Goal: Task Accomplishment & Management: Manage account settings

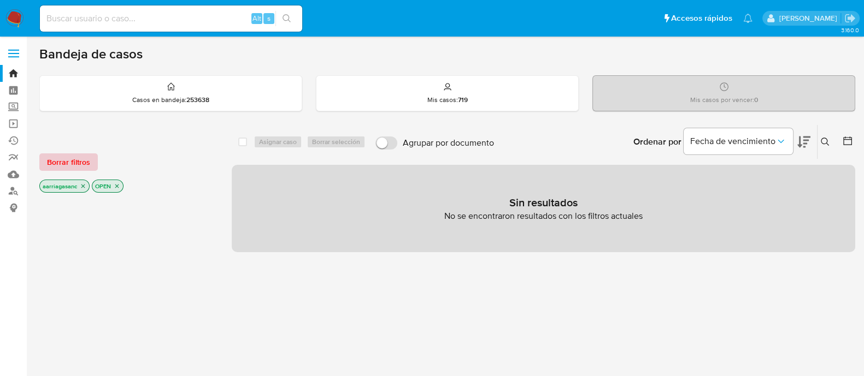
click at [55, 162] on span "Borrar filtros" at bounding box center [68, 162] width 43 height 15
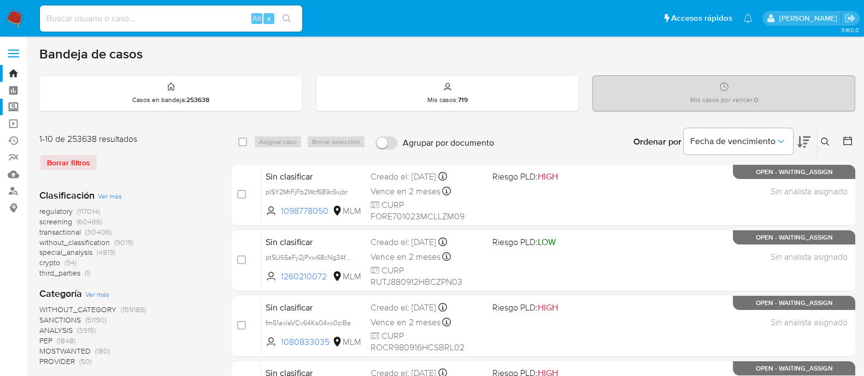
click at [11, 111] on label "Screening" at bounding box center [65, 107] width 130 height 17
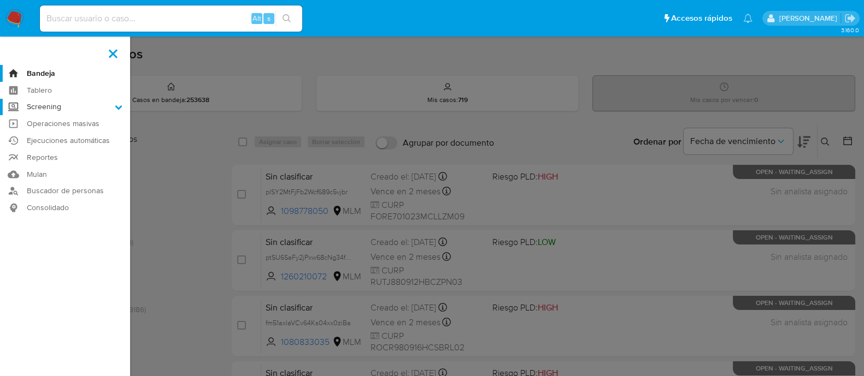
click at [0, 0] on input "Screening" at bounding box center [0, 0] width 0 height 0
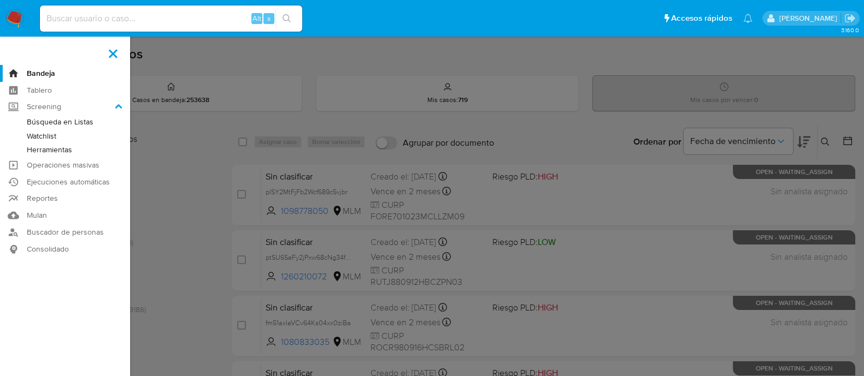
click at [38, 138] on link "Watchlist" at bounding box center [65, 136] width 130 height 14
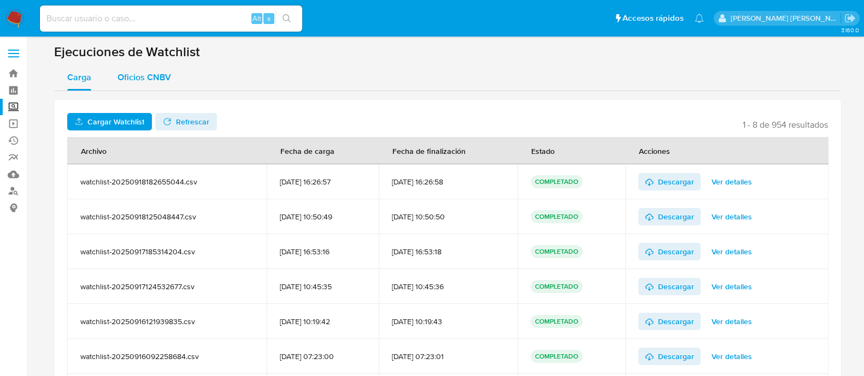
click at [154, 86] on div "Oficios CNBV" at bounding box center [144, 77] width 54 height 26
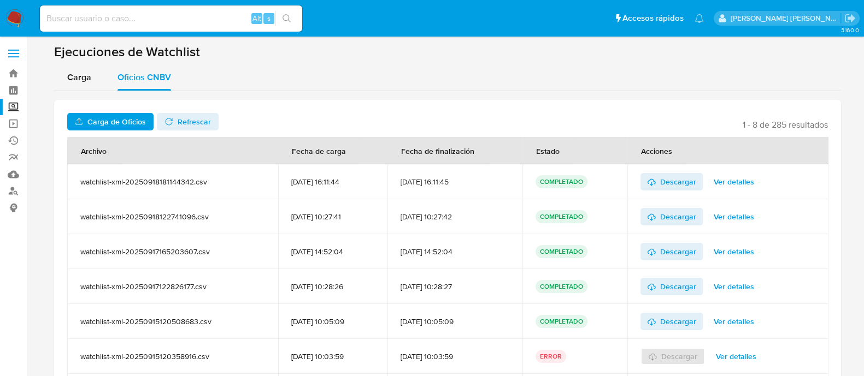
click at [130, 122] on span "Carga de Oficios" at bounding box center [116, 121] width 58 height 17
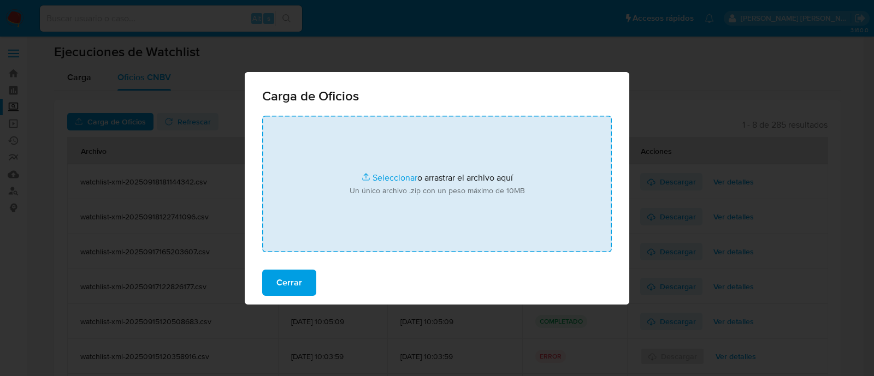
click at [378, 179] on input "file" at bounding box center [437, 184] width 350 height 137
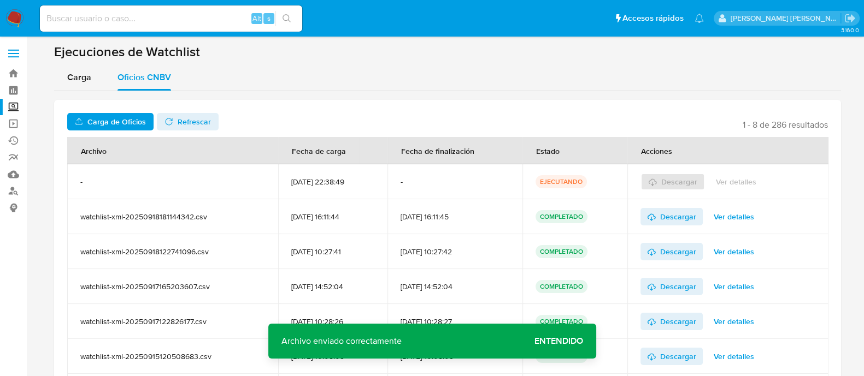
click at [555, 341] on span "Entendido" at bounding box center [558, 341] width 49 height 0
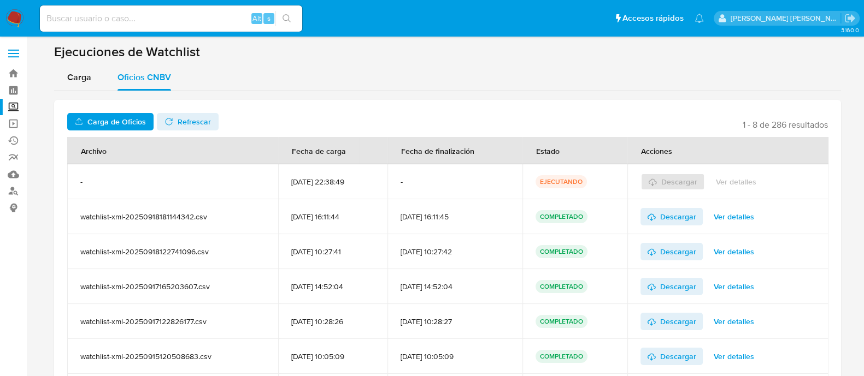
click at [173, 119] on span "Refrescar" at bounding box center [187, 121] width 46 height 15
click at [687, 186] on span "Descargar" at bounding box center [678, 181] width 36 height 17
click at [20, 103] on label "Screening" at bounding box center [65, 107] width 130 height 17
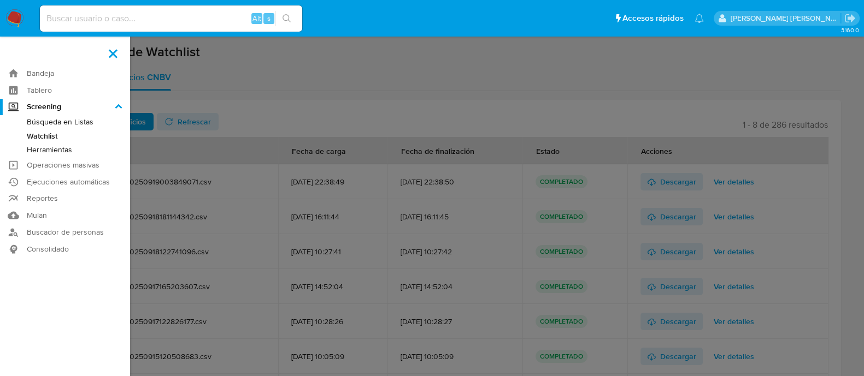
click at [0, 0] on input "Screening" at bounding box center [0, 0] width 0 height 0
click at [51, 123] on link "Búsqueda en Listas" at bounding box center [65, 122] width 130 height 14
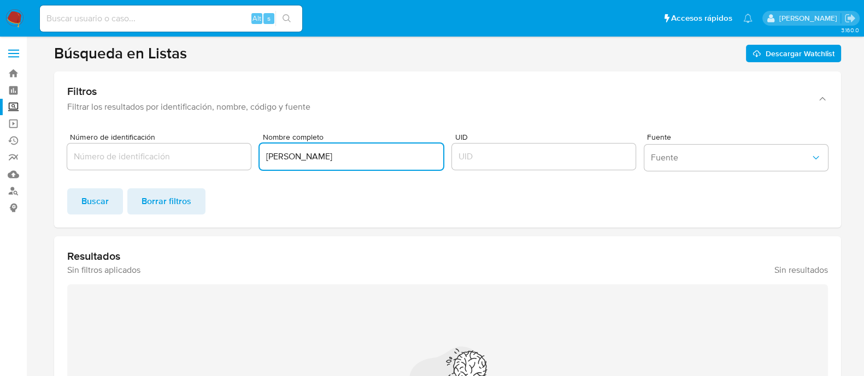
click at [315, 150] on input "MACARIO VILLA VAZQUEZ" at bounding box center [352, 157] width 184 height 14
paste input "ELÍAS MANSUR"
click at [107, 209] on span "Buscar" at bounding box center [94, 202] width 27 height 24
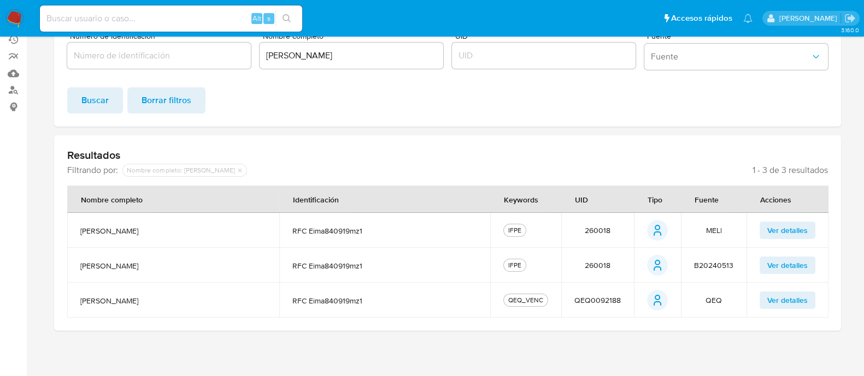
scroll to position [102, 0]
click at [595, 228] on span "260018" at bounding box center [598, 230] width 26 height 10
click at [359, 68] on div "Nombre completo ASTRID ELÍAS MANSUR" at bounding box center [352, 53] width 184 height 42
click at [351, 50] on input "ASTRID ELÍAS MANSUR" at bounding box center [352, 55] width 184 height 14
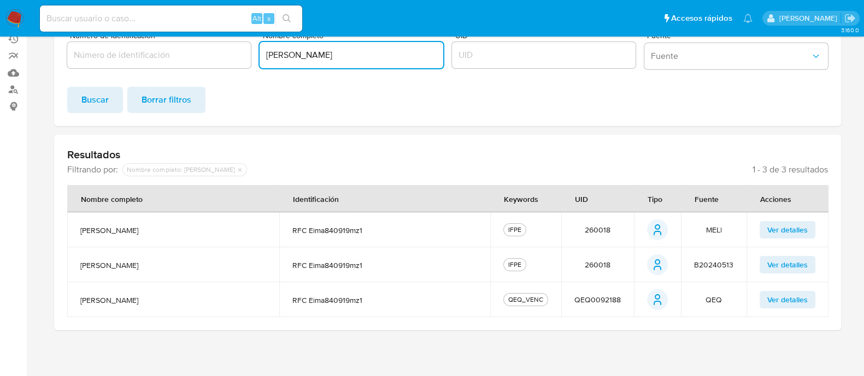
click at [351, 50] on input "ASTRID ELÍAS MANSUR" at bounding box center [352, 55] width 184 height 14
paste input "URORA PATRICIA"
paste input "AGUILAR MUÑOZ"
click at [100, 93] on span "Buscar" at bounding box center [94, 100] width 27 height 24
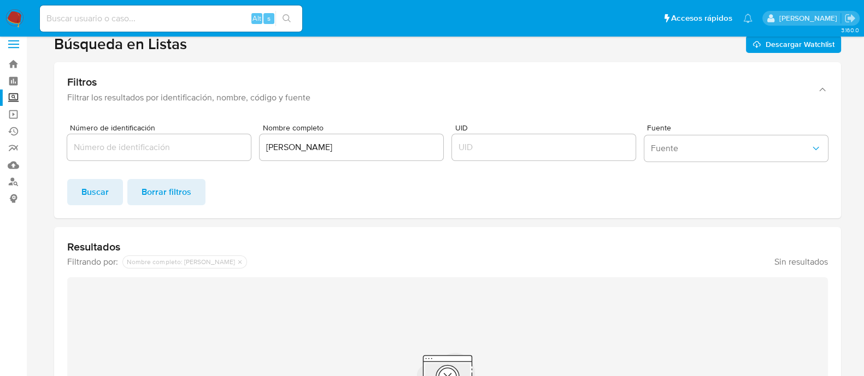
scroll to position [0, 0]
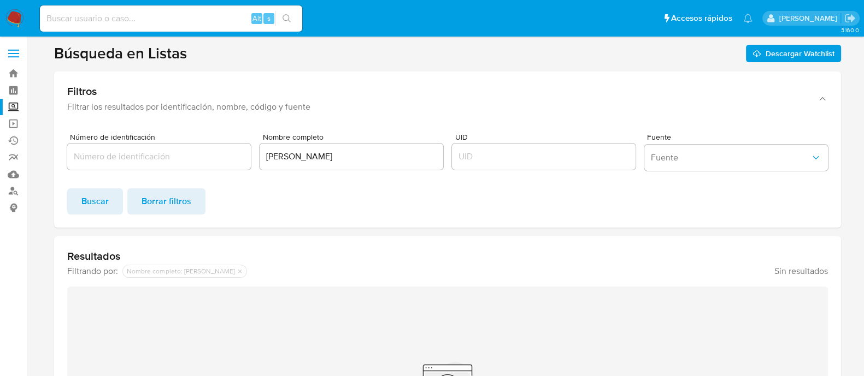
click at [328, 147] on div "AURORA PATRICIA AGUILAR MUÑOZ" at bounding box center [352, 157] width 184 height 26
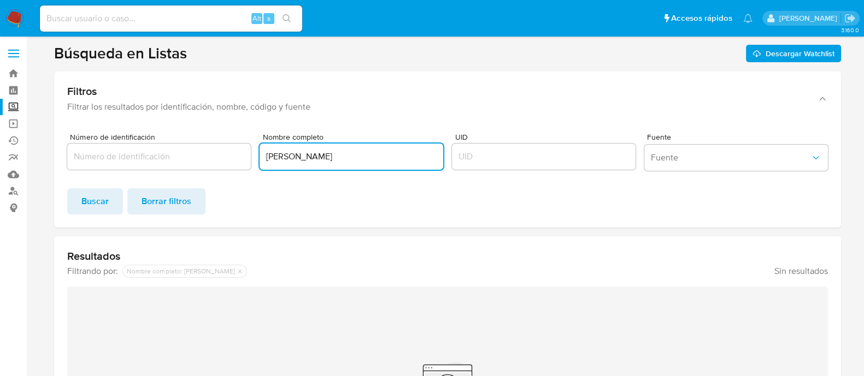
click at [331, 152] on input "AURORA PATRICIA AGUILAR MUÑOZ" at bounding box center [352, 157] width 184 height 14
paste input "LUIS"
paste input "ANGEL ORENDAIN"
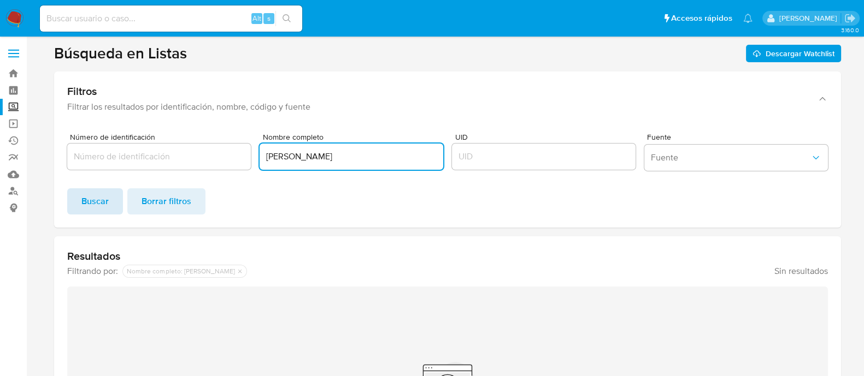
type input "LUIS ANGEL ORENDAIN"
click at [98, 202] on span "Buscar" at bounding box center [94, 202] width 27 height 24
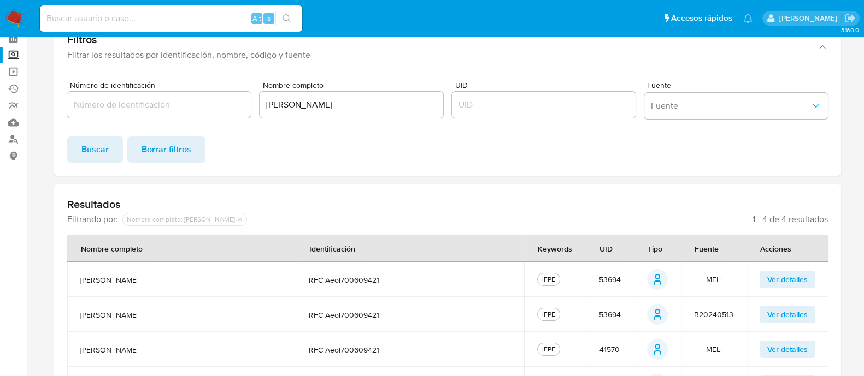
scroll to position [136, 0]
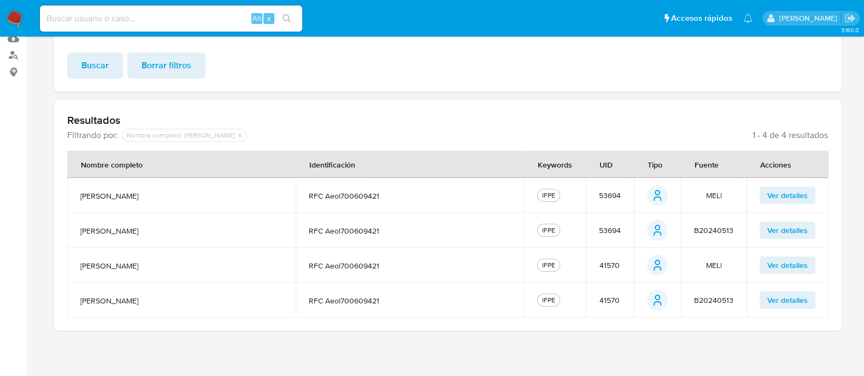
click at [606, 194] on span "53694" at bounding box center [610, 196] width 22 height 10
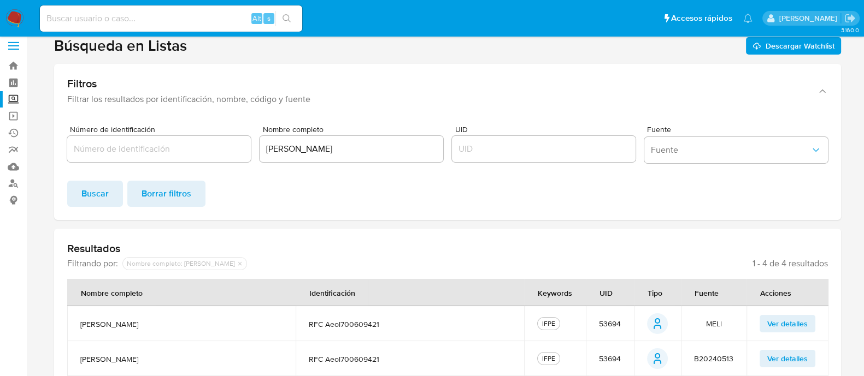
scroll to position [0, 0]
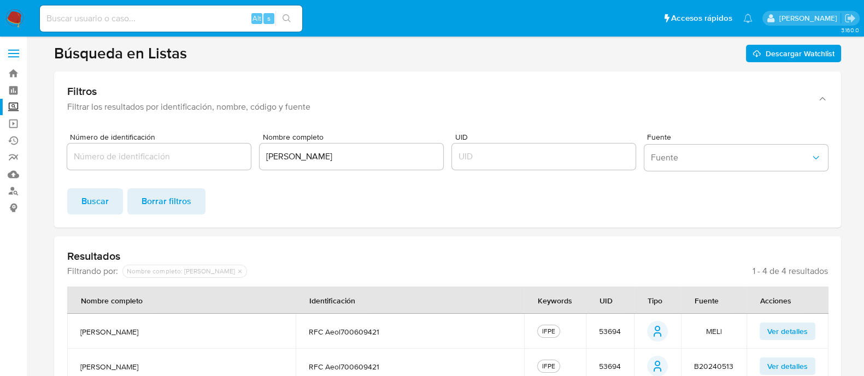
click at [20, 100] on label "Screening" at bounding box center [65, 107] width 130 height 17
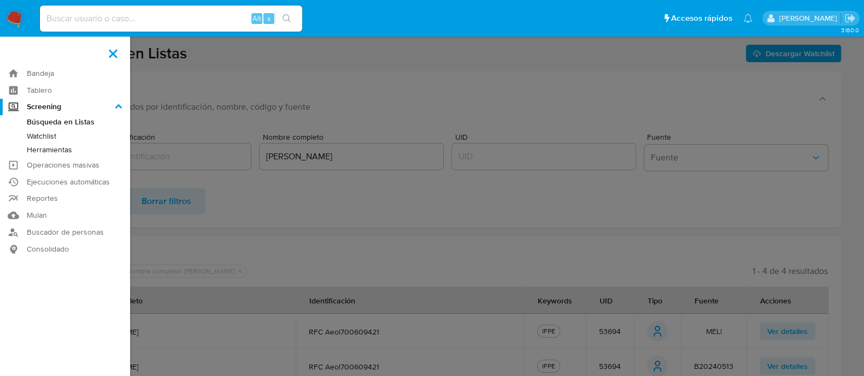
click at [0, 0] on input "Screening" at bounding box center [0, 0] width 0 height 0
click at [49, 137] on link "Watchlist" at bounding box center [65, 136] width 130 height 14
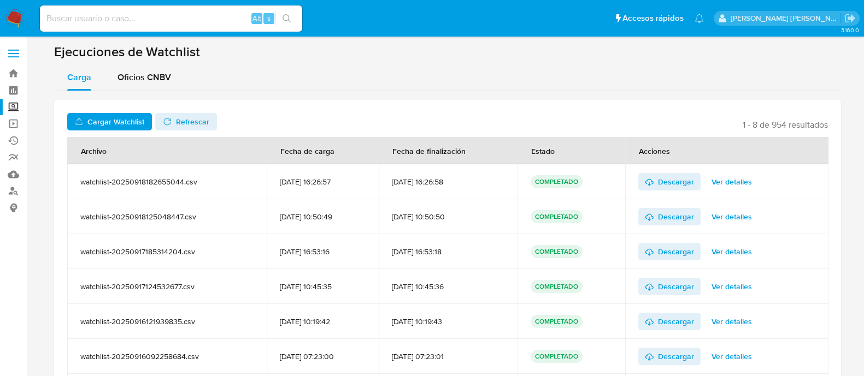
click at [101, 123] on span "Cargar Watchlist" at bounding box center [115, 121] width 57 height 17
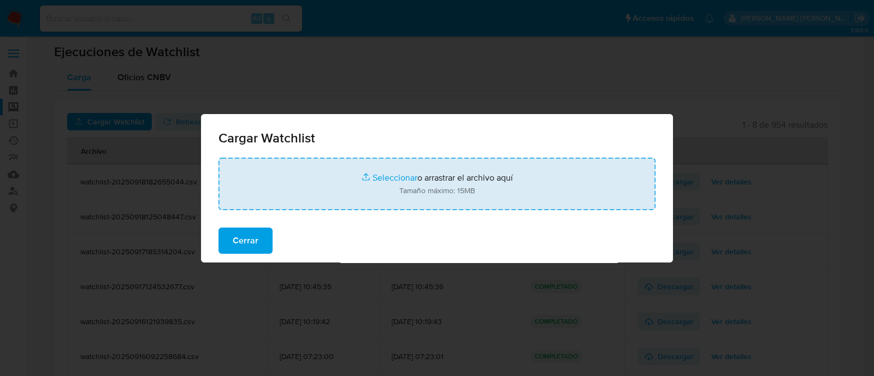
click at [378, 173] on input "file" at bounding box center [437, 184] width 437 height 52
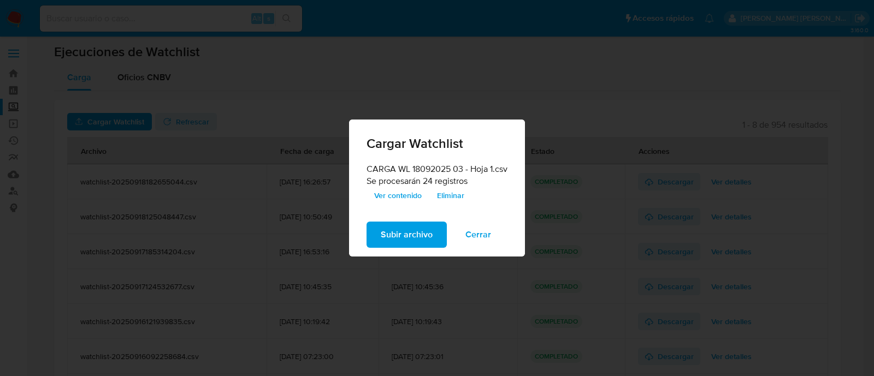
drag, startPoint x: 378, startPoint y: 173, endPoint x: 422, endPoint y: 232, distance: 73.8
click at [422, 232] on span "Subir archivo" at bounding box center [407, 235] width 52 height 24
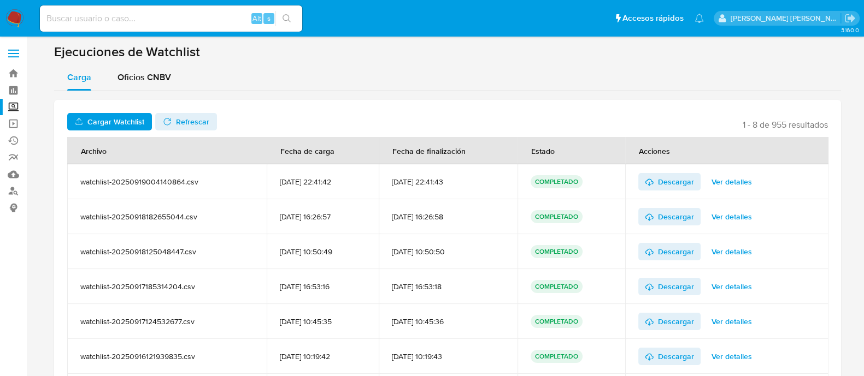
click at [15, 17] on img at bounding box center [14, 18] width 19 height 19
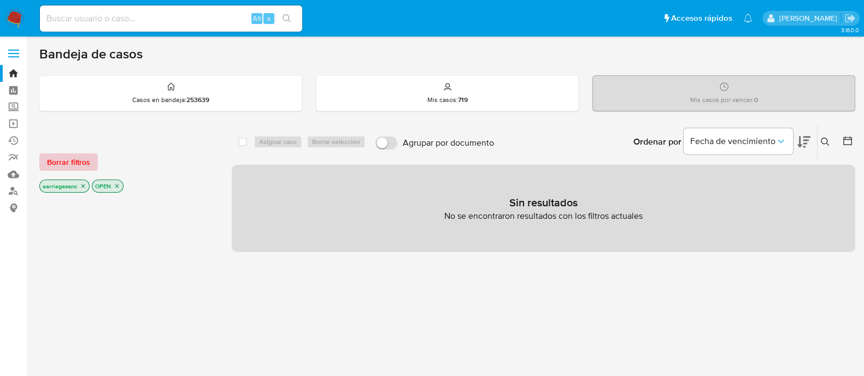
click at [69, 157] on span "Borrar filtros" at bounding box center [68, 162] width 43 height 15
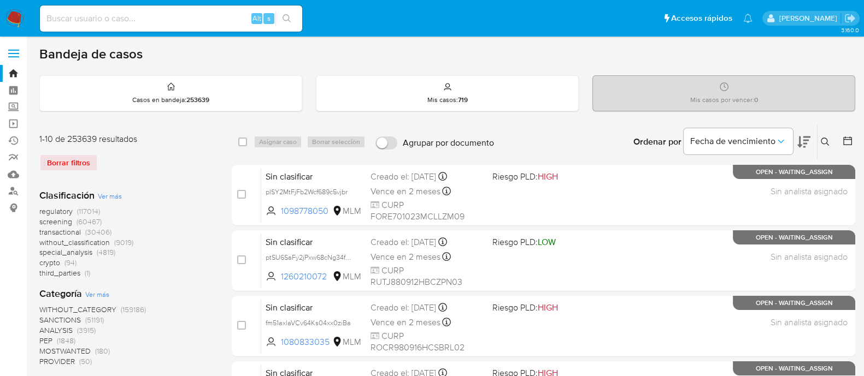
click at [65, 220] on span "screening" at bounding box center [55, 221] width 33 height 11
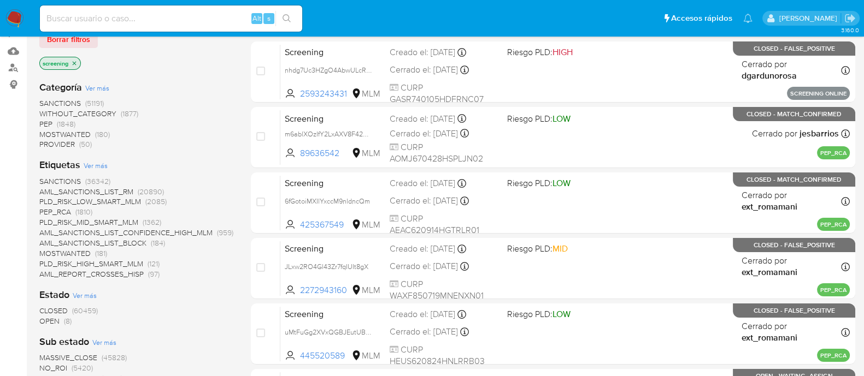
scroll to position [136, 0]
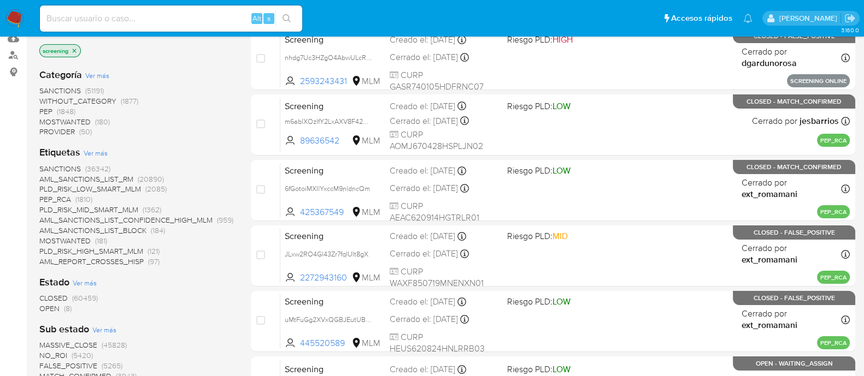
click at [50, 305] on span "OPEN" at bounding box center [49, 308] width 20 height 11
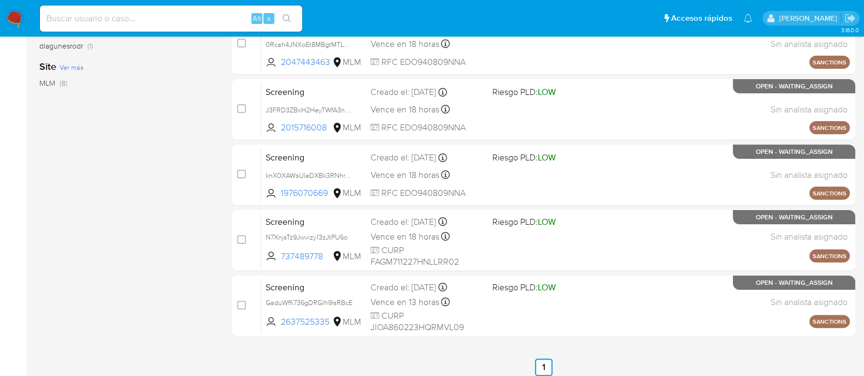
scroll to position [189, 0]
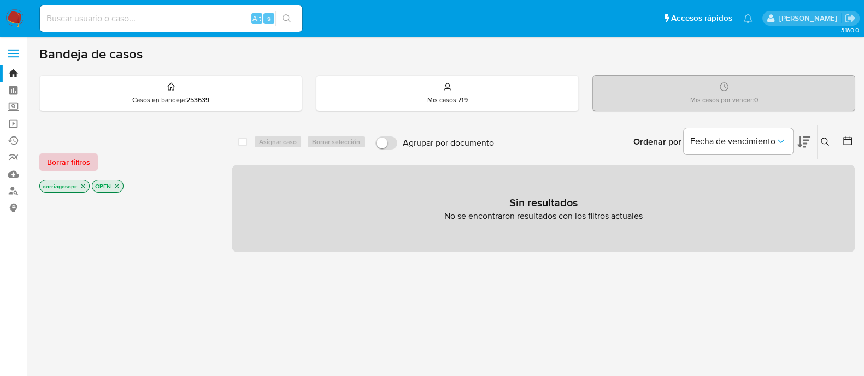
click at [83, 160] on span "Borrar filtros" at bounding box center [68, 162] width 43 height 15
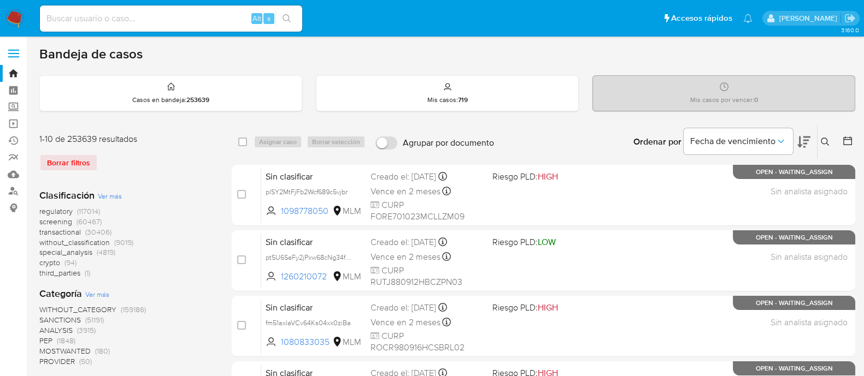
click at [66, 219] on span "screening" at bounding box center [55, 221] width 33 height 11
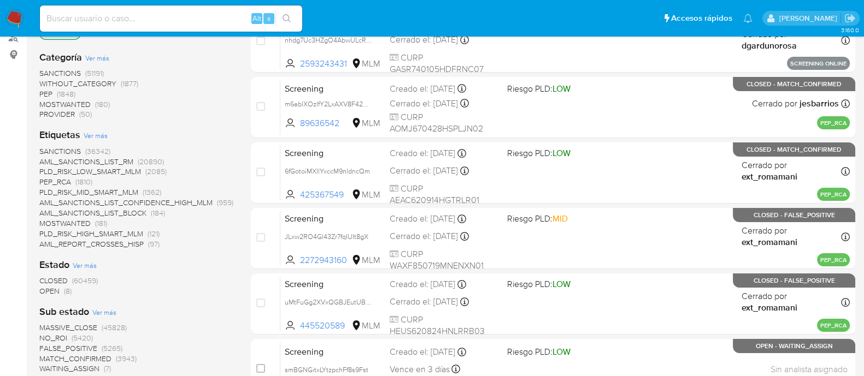
scroll to position [205, 0]
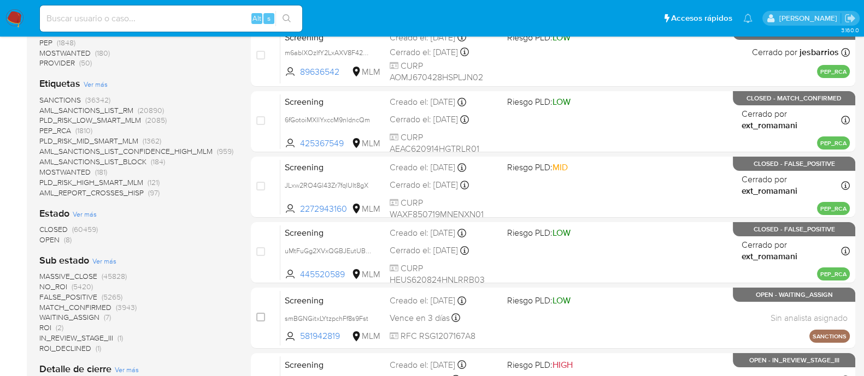
click at [51, 239] on span "OPEN" at bounding box center [49, 239] width 20 height 11
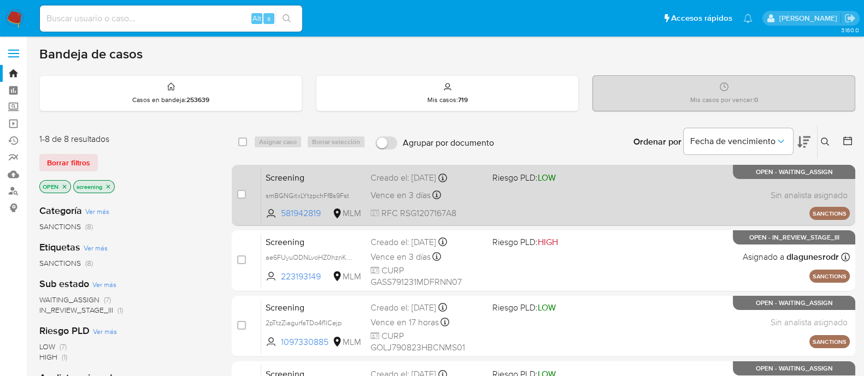
click at [608, 201] on div "Screening smBGNGitxLYtzpchFf8s9Fst 581942819 MLM Riesgo PLD: LOW Creado el: [DA…" at bounding box center [555, 195] width 588 height 55
click at [236, 192] on div "case-item-checkbox No es posible asignar el caso Screening smBGNGitxLYtzpchFf8s…" at bounding box center [543, 195] width 623 height 61
click at [239, 193] on input "checkbox" at bounding box center [241, 194] width 9 height 9
checkbox input "true"
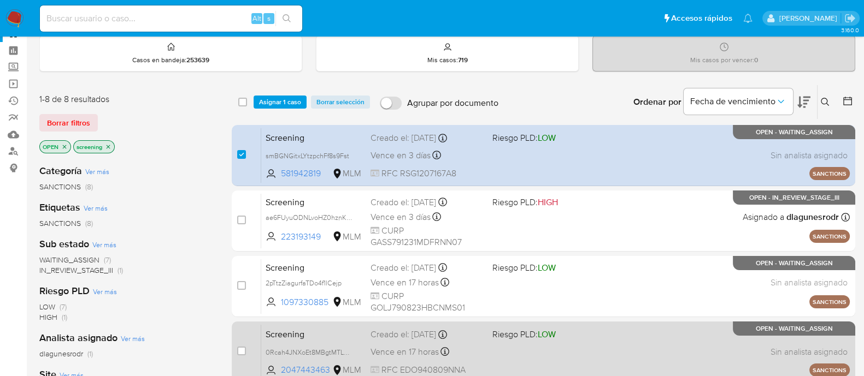
scroll to position [68, 0]
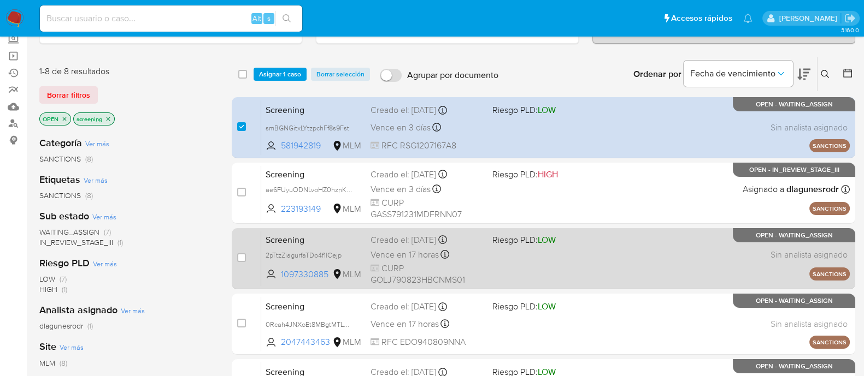
click at [557, 259] on div "Screening 2pTtzZiagurfaTDo4f1lCejp 1097330885 MLM Riesgo PLD: LOW Creado el: [D…" at bounding box center [555, 258] width 588 height 55
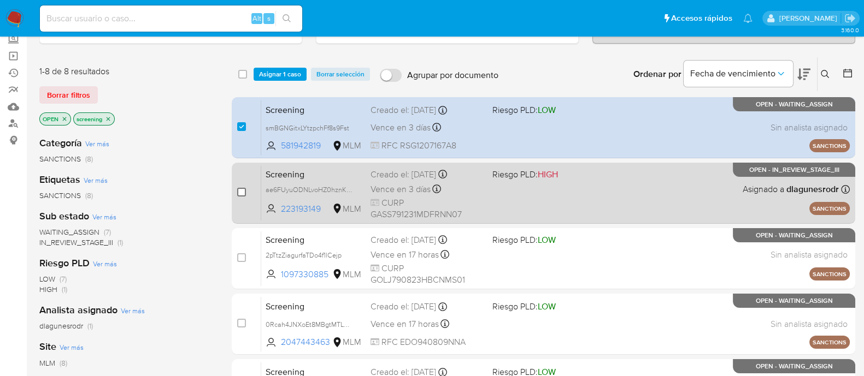
click at [244, 188] on input "checkbox" at bounding box center [241, 192] width 9 height 9
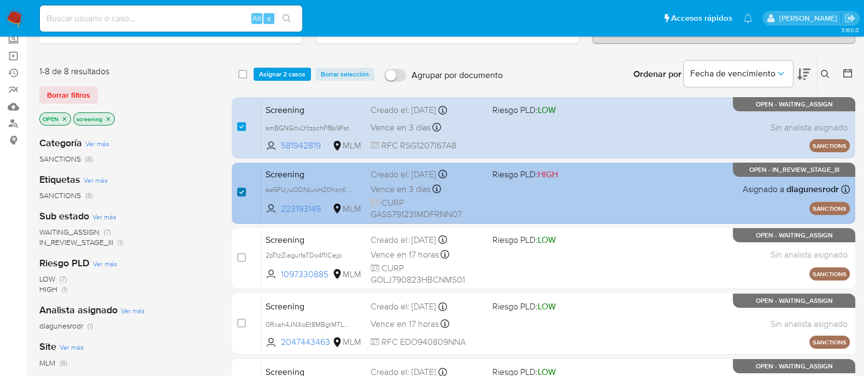
click at [241, 190] on input "checkbox" at bounding box center [241, 192] width 9 height 9
checkbox input "false"
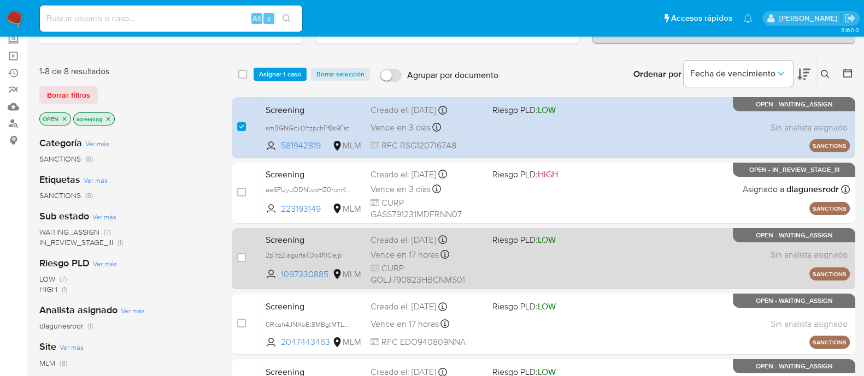
click at [575, 274] on div "Screening 2pTtzZiagurfaTDo4f1lCejp 1097330885 MLM Riesgo PLD: LOW Creado el: [D…" at bounding box center [555, 258] width 588 height 55
click at [243, 249] on div "case-item-checkbox No es posible asignar el caso" at bounding box center [249, 258] width 24 height 55
click at [242, 254] on input "checkbox" at bounding box center [241, 258] width 9 height 9
checkbox input "true"
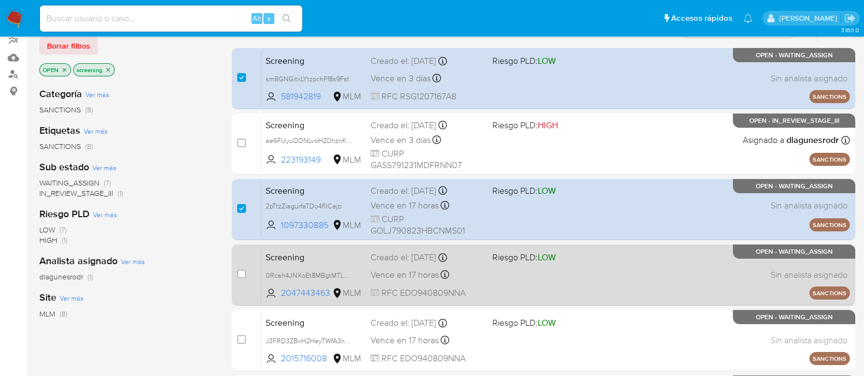
scroll to position [205, 0]
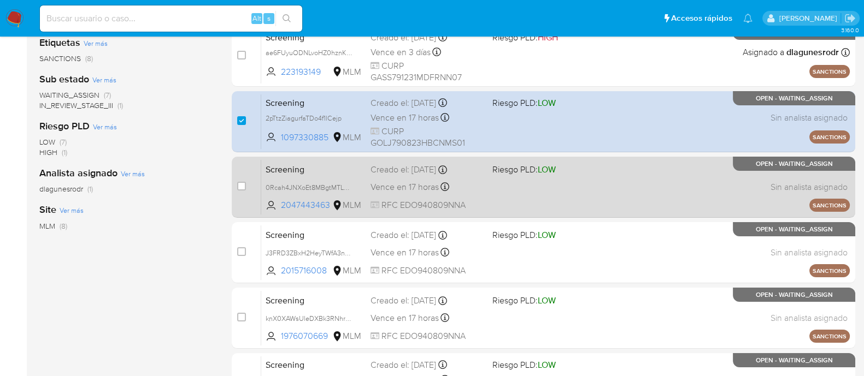
click at [497, 195] on div "Screening 0Rcah4JNXoEt8MBgtMTLKJcW 2047443463 MLM Riesgo PLD: LOW Creado el: [D…" at bounding box center [555, 187] width 588 height 55
click at [246, 186] on div "case-item-checkbox No es posible asignar el caso" at bounding box center [249, 187] width 24 height 55
click at [243, 186] on input "checkbox" at bounding box center [241, 186] width 9 height 9
checkbox input "true"
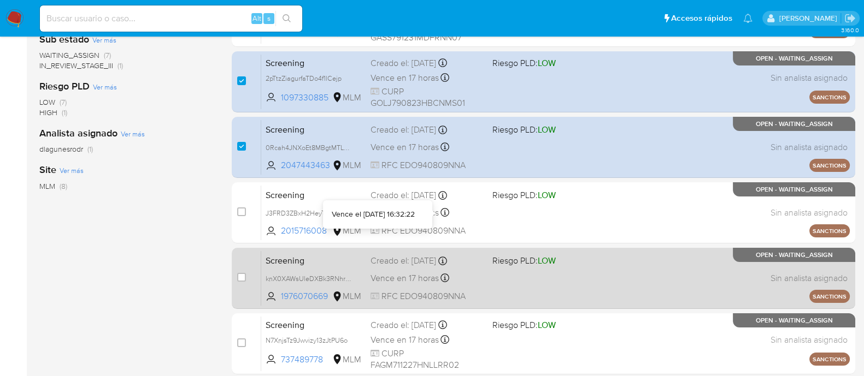
scroll to position [273, 0]
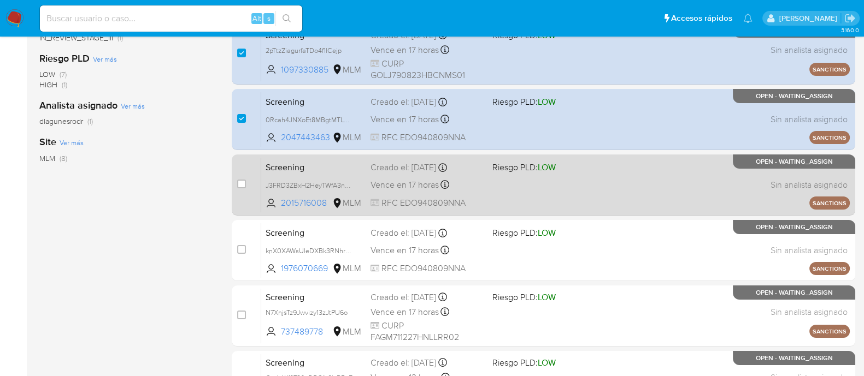
click at [522, 176] on div "Screening J3FRD3ZBxH2HeyTWfA3nqKq5 2015716008 MLM Riesgo PLD: LOW Creado el: [D…" at bounding box center [555, 184] width 588 height 55
click at [241, 184] on input "checkbox" at bounding box center [241, 184] width 9 height 9
checkbox input "true"
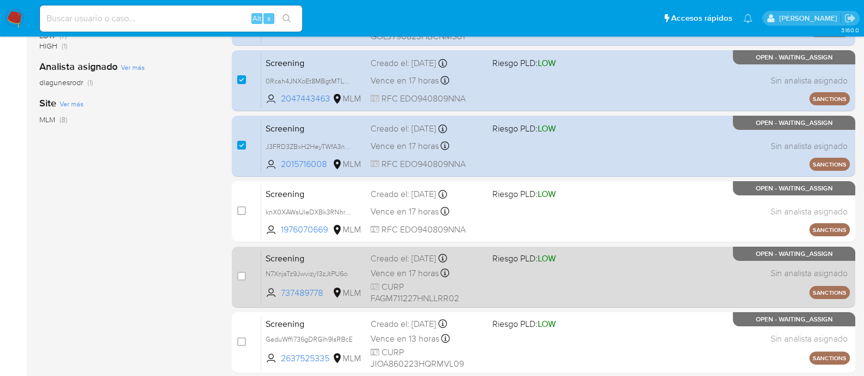
scroll to position [341, 0]
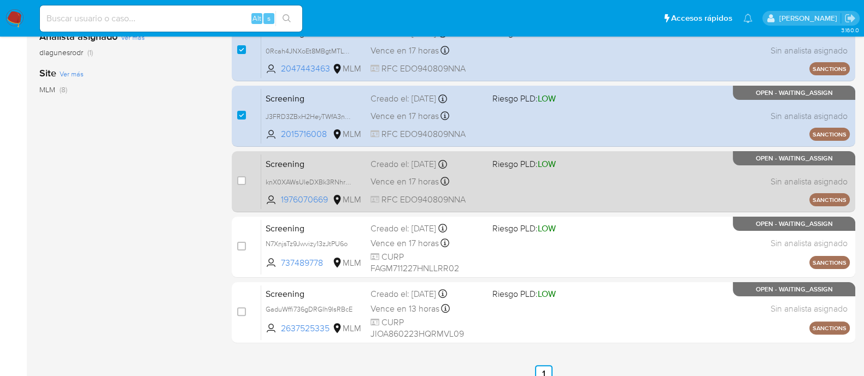
click at [494, 180] on span at bounding box center [548, 181] width 113 height 2
click at [239, 179] on input "checkbox" at bounding box center [241, 180] width 9 height 9
checkbox input "true"
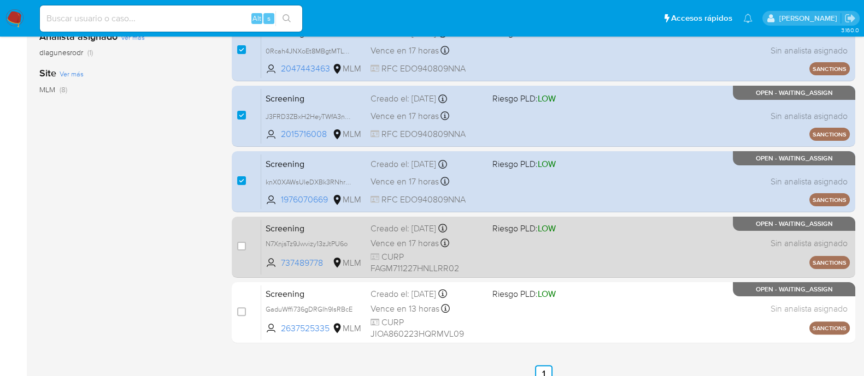
click at [497, 244] on div "Screening N7XnjsTz9Jwvizy13zJtPU6o 737489778 MLM Riesgo PLD: LOW Creado el: [DA…" at bounding box center [555, 247] width 588 height 55
click at [244, 246] on input "checkbox" at bounding box center [241, 246] width 9 height 9
checkbox input "true"
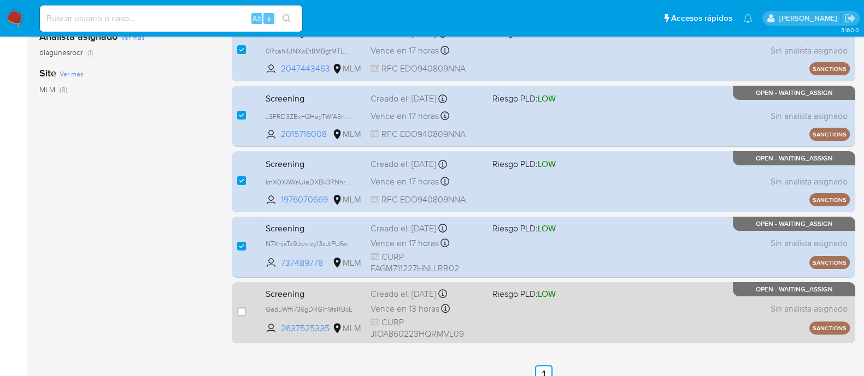
click at [531, 314] on div "Screening GaduWffi736gDRGIh9lsRBcE 2637525335 MLM Riesgo PLD: LOW Creado el: [D…" at bounding box center [555, 312] width 588 height 55
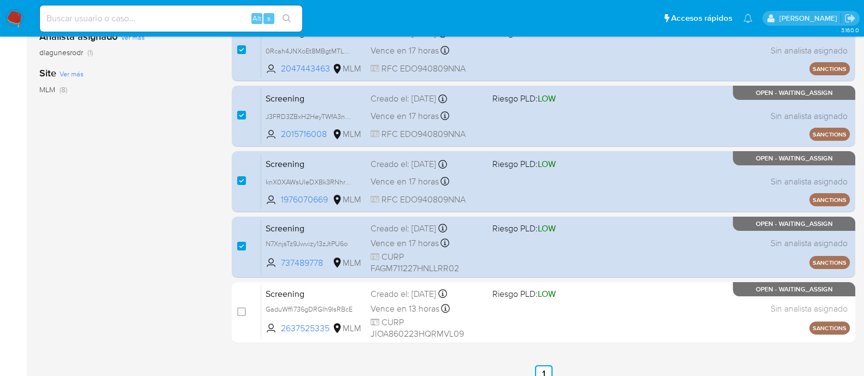
scroll to position [0, 0]
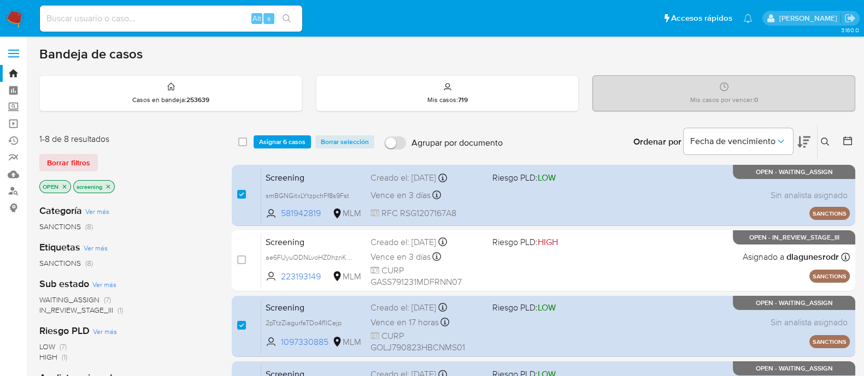
click at [275, 140] on span "Asignar 6 casos" at bounding box center [282, 142] width 46 height 11
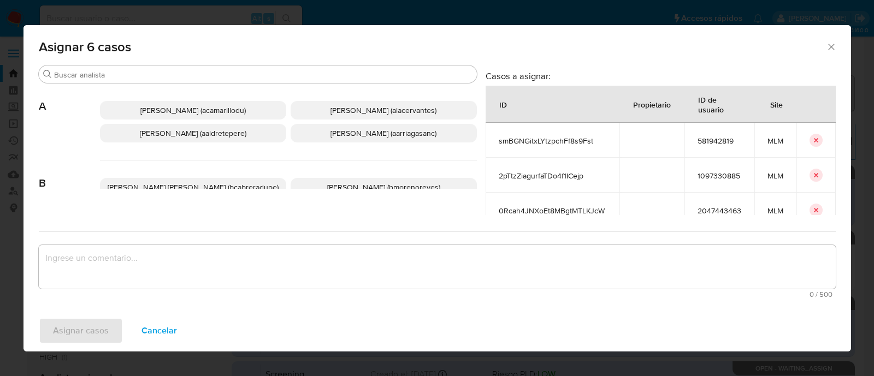
click at [331, 128] on span "[PERSON_NAME] (aarriagasanc)" at bounding box center [384, 133] width 106 height 11
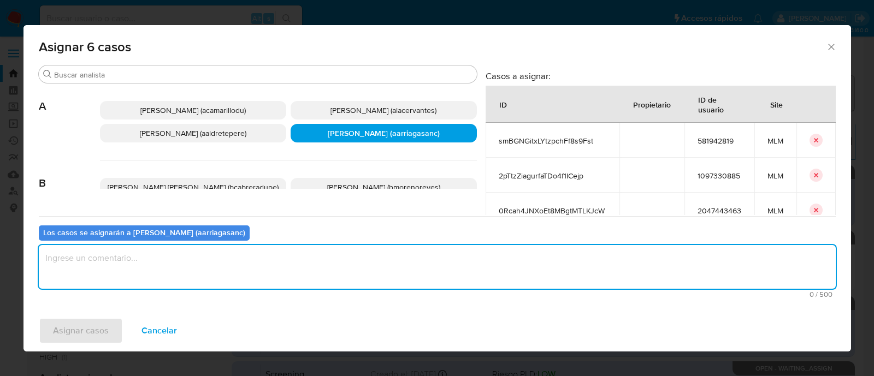
click at [180, 264] on textarea "assign-modal" at bounding box center [437, 267] width 797 height 44
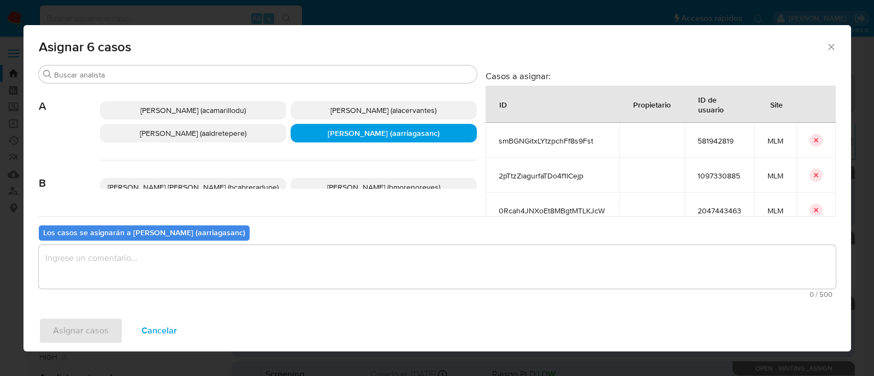
click at [162, 319] on span "Cancelar" at bounding box center [160, 331] width 36 height 24
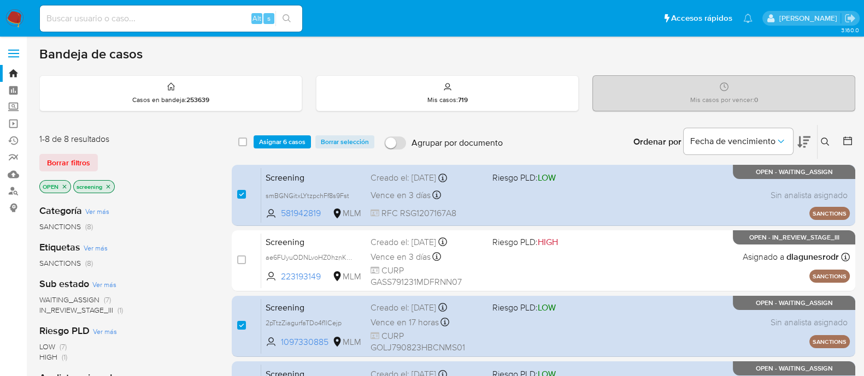
click at [274, 138] on span "Asignar 6 casos" at bounding box center [282, 142] width 46 height 11
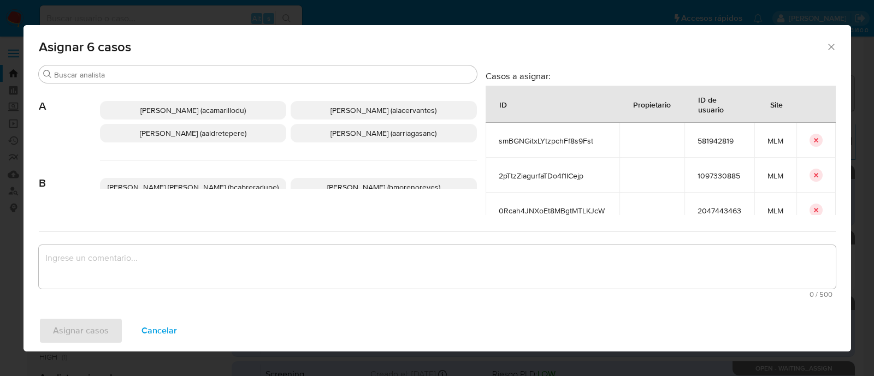
click at [324, 139] on p "[PERSON_NAME] (aarriagasanc)" at bounding box center [384, 133] width 186 height 19
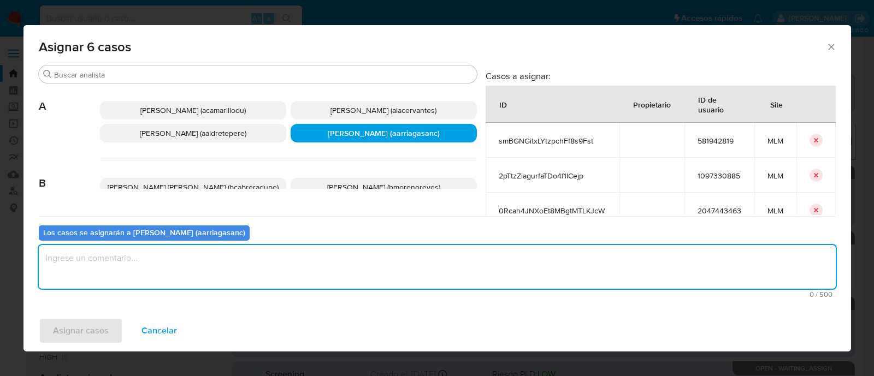
click at [291, 273] on textarea "assign-modal" at bounding box center [437, 267] width 797 height 44
type textarea "AMAS"
click at [91, 326] on span "Asignar casos" at bounding box center [81, 331] width 56 height 24
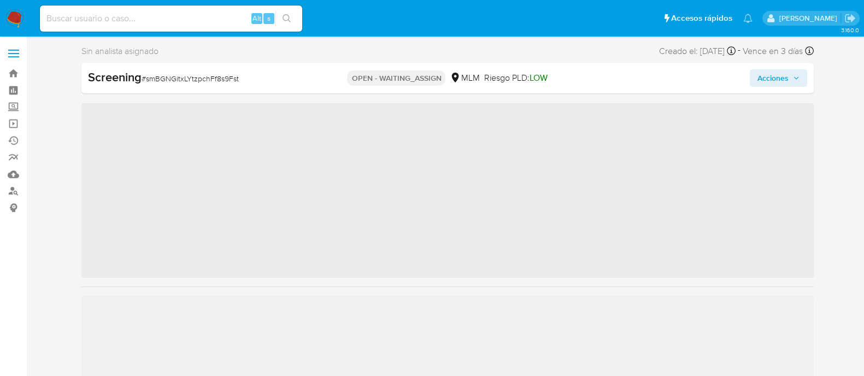
scroll to position [461, 0]
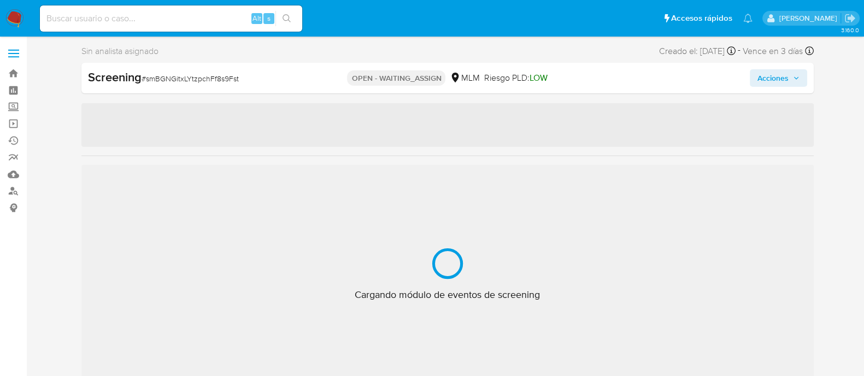
select select "10"
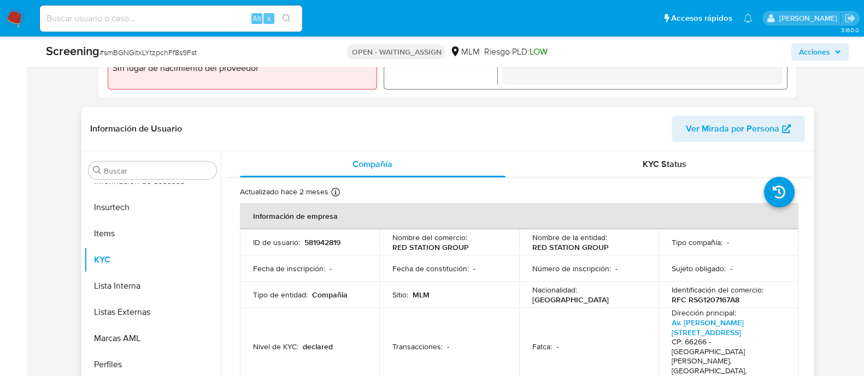
scroll to position [410, 0]
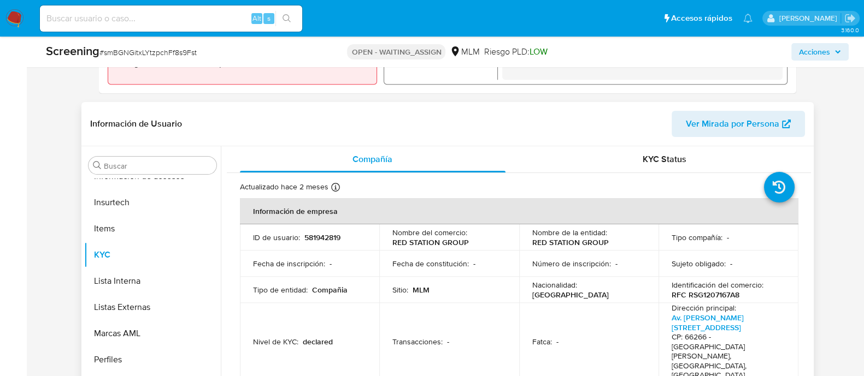
click at [320, 235] on p "581942819" at bounding box center [322, 238] width 36 height 10
copy p "581942819"
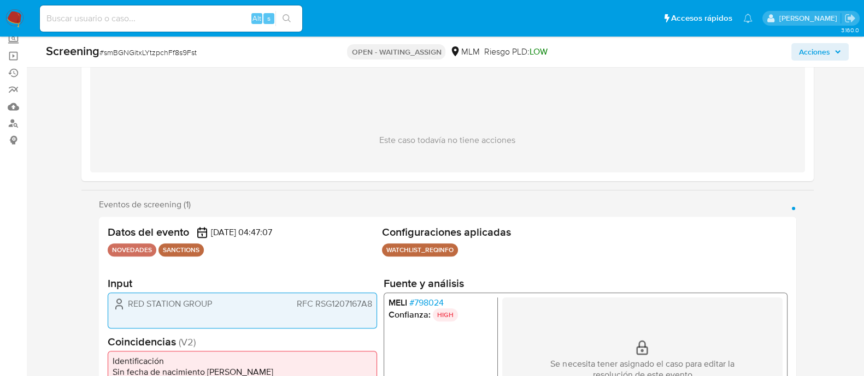
scroll to position [0, 0]
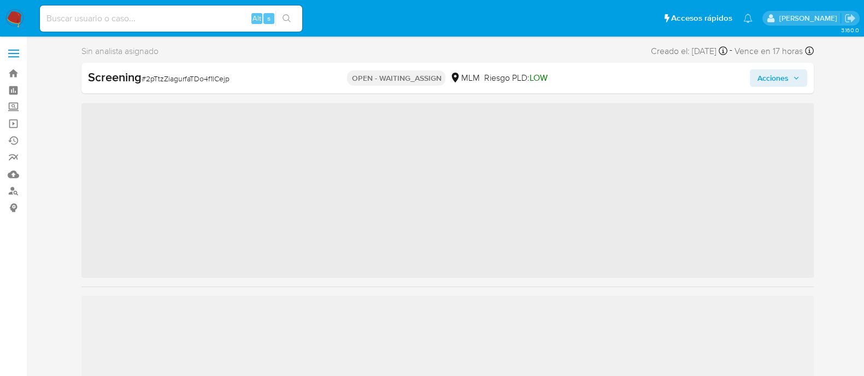
scroll to position [461, 0]
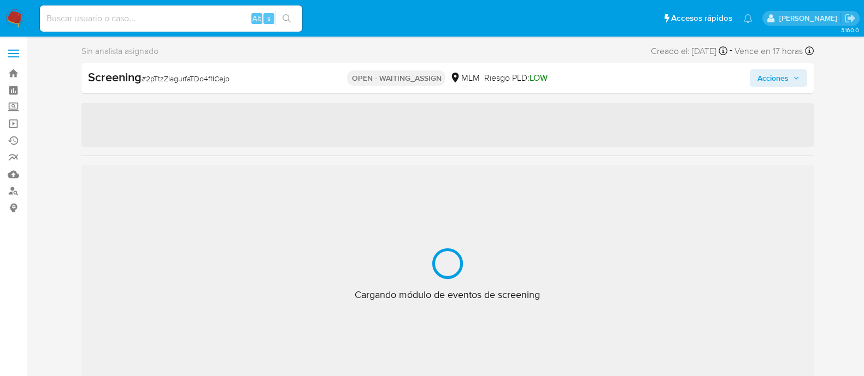
select select "10"
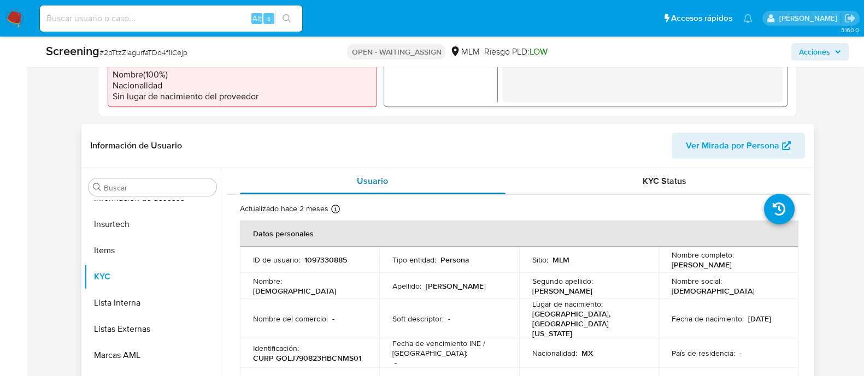
scroll to position [410, 0]
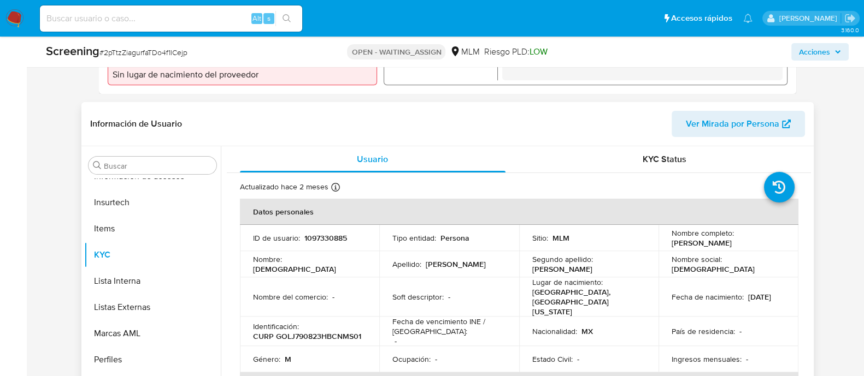
click at [314, 228] on td "ID de usuario : 1097330885" at bounding box center [310, 238] width 140 height 26
click at [314, 243] on td "ID de usuario : 1097330885" at bounding box center [310, 238] width 140 height 26
click at [321, 239] on p "1097330885" at bounding box center [325, 238] width 43 height 10
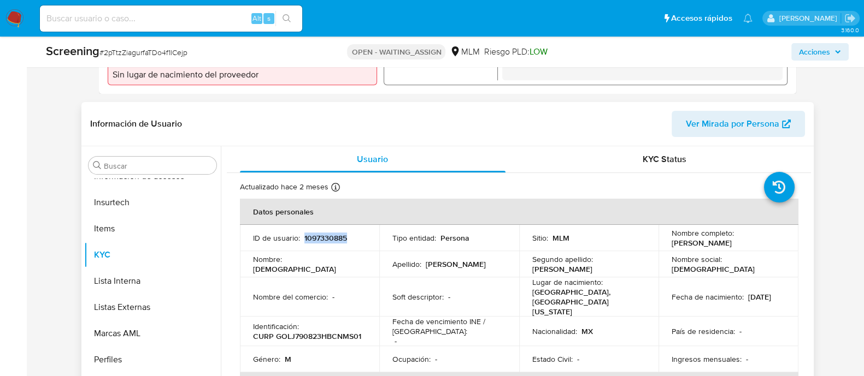
copy p "1097330885"
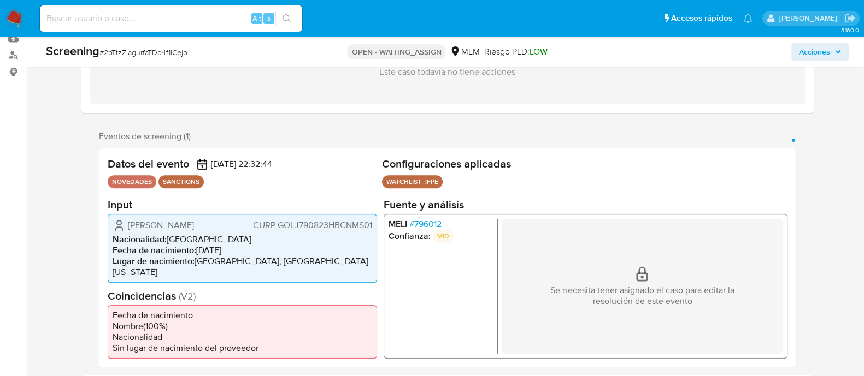
scroll to position [68, 0]
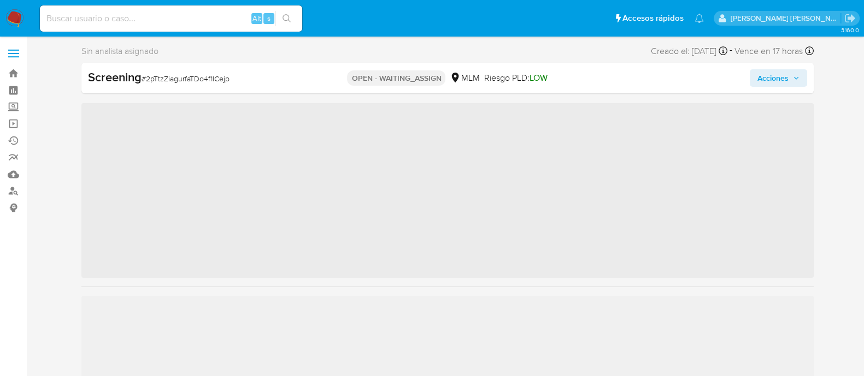
scroll to position [461, 0]
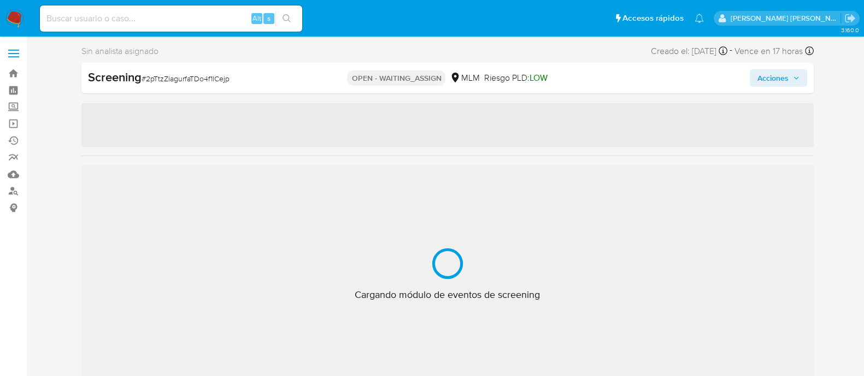
select select "10"
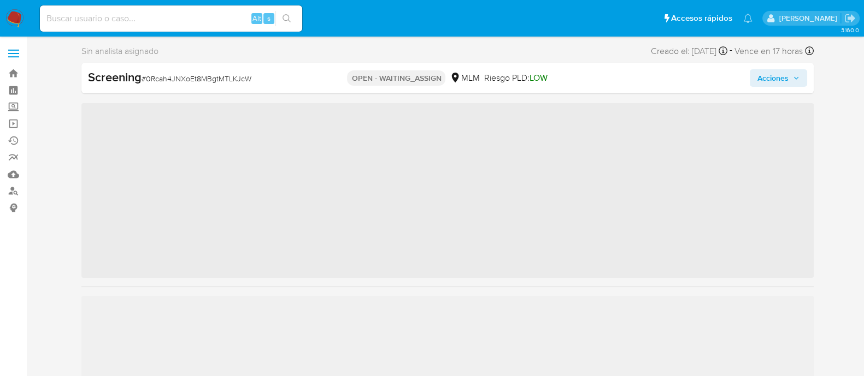
scroll to position [461, 0]
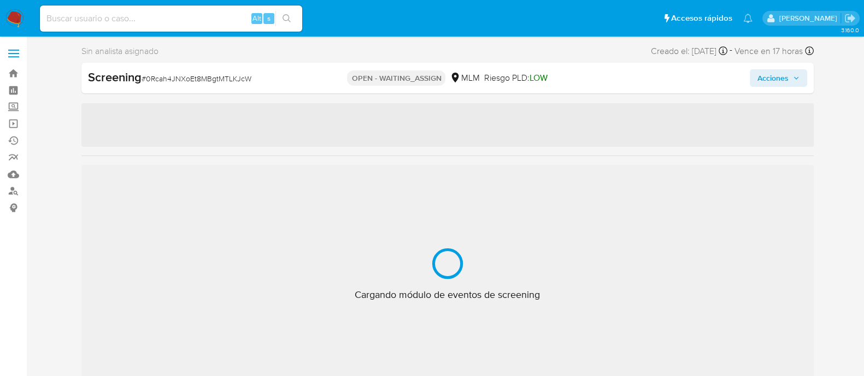
select select "10"
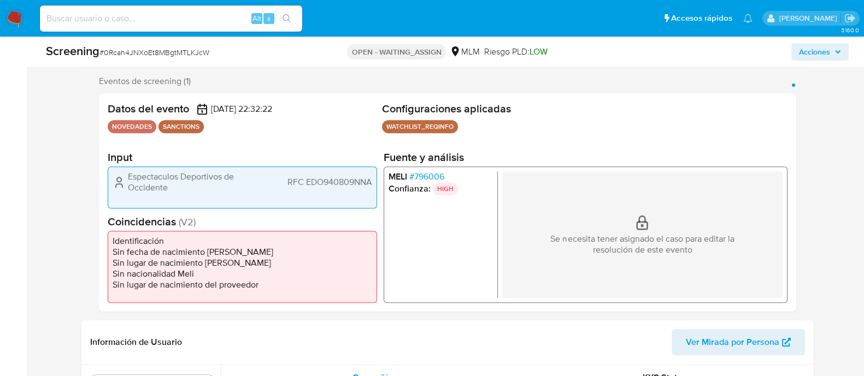
scroll to position [205, 0]
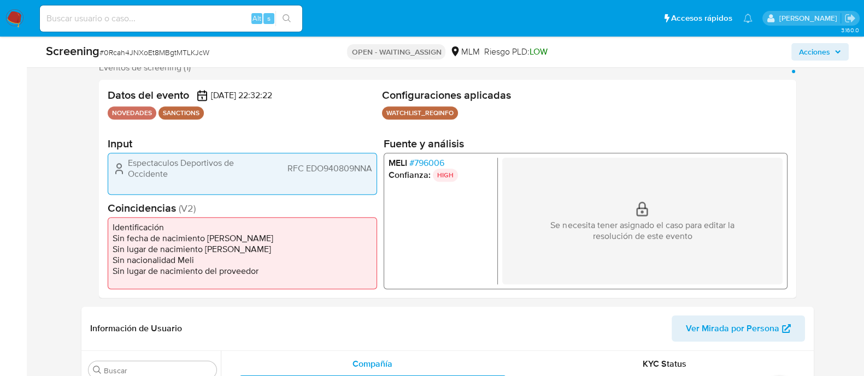
click at [410, 206] on ul "[PERSON_NAME] # 796006 Confianza: HIGH" at bounding box center [442, 221] width 109 height 127
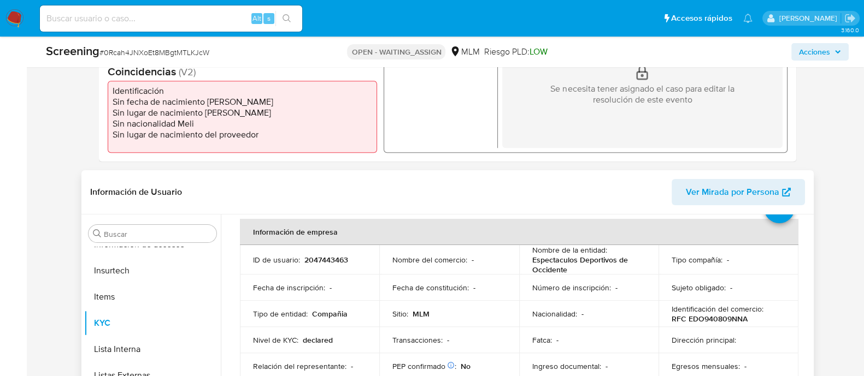
scroll to position [68, 0]
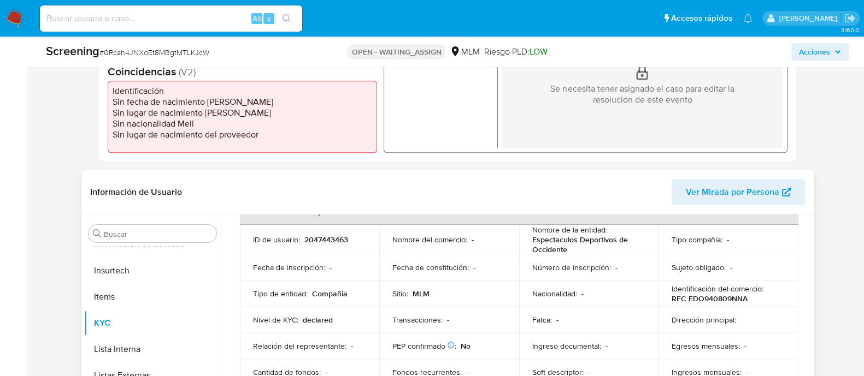
click at [333, 241] on p "2047443463" at bounding box center [326, 240] width 44 height 10
copy p "2047443463"
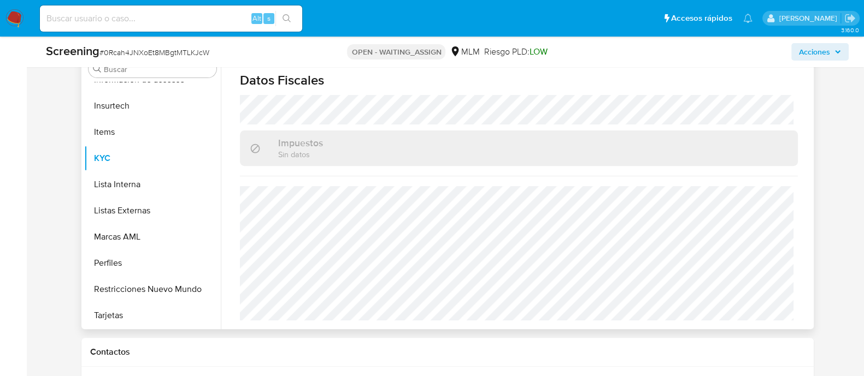
scroll to position [546, 0]
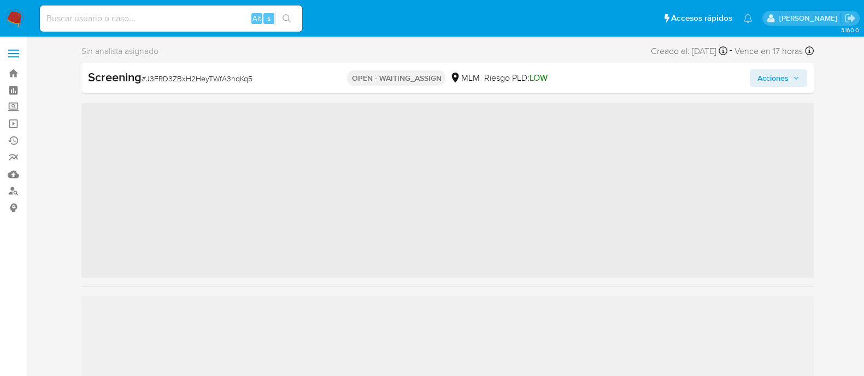
scroll to position [461, 0]
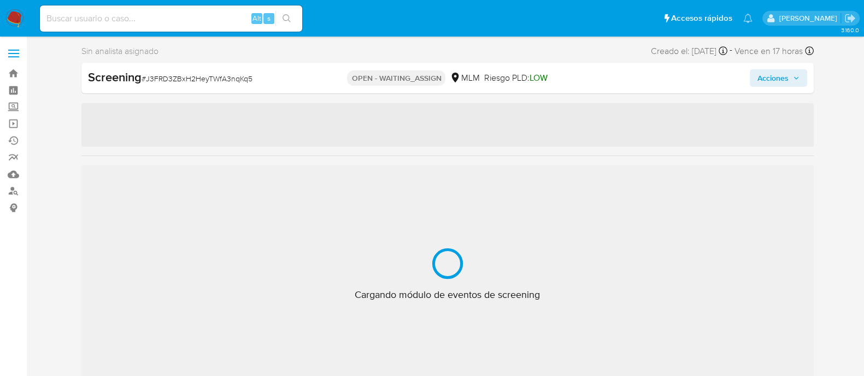
select select "10"
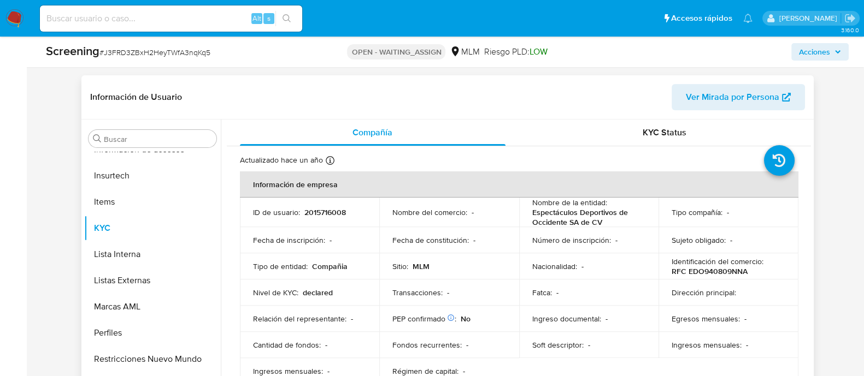
scroll to position [478, 0]
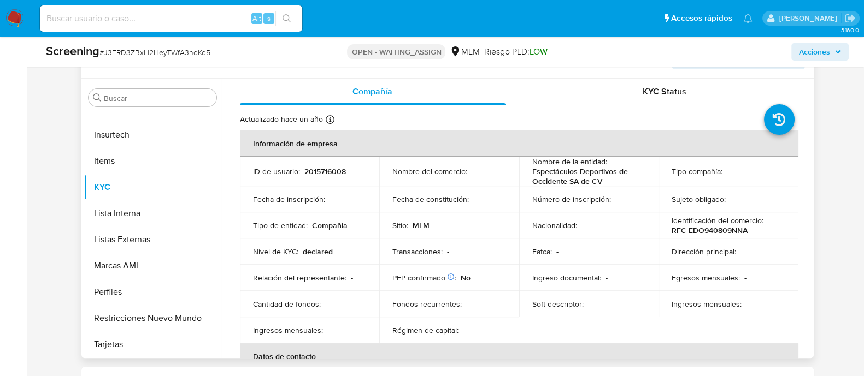
click at [315, 172] on p "2015716008" at bounding box center [325, 172] width 42 height 10
click at [315, 173] on p "2015716008" at bounding box center [325, 172] width 42 height 10
copy p "2015716008"
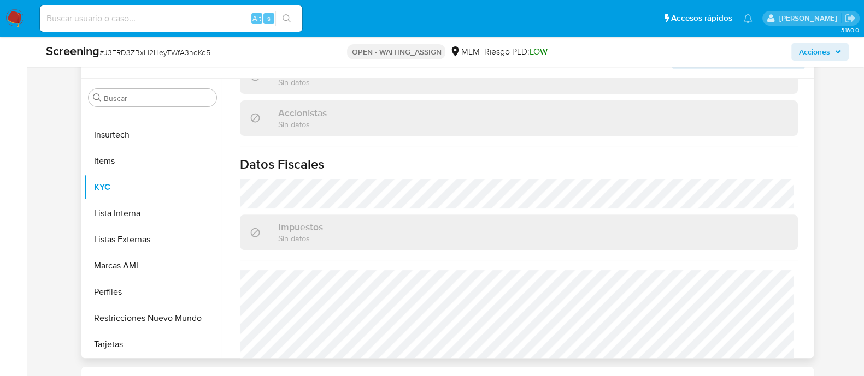
scroll to position [751, 0]
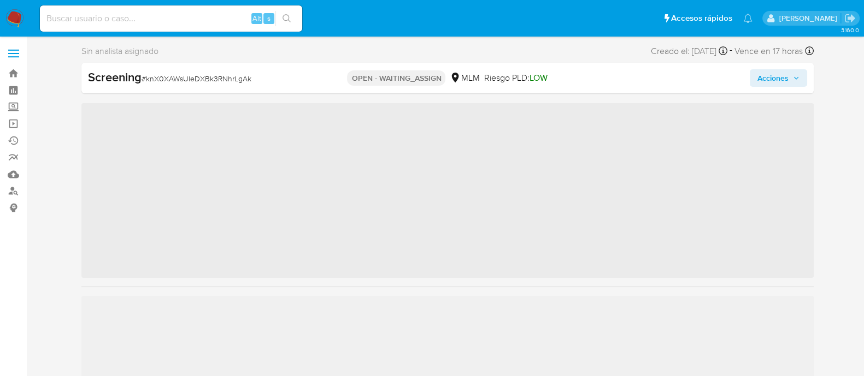
scroll to position [461, 0]
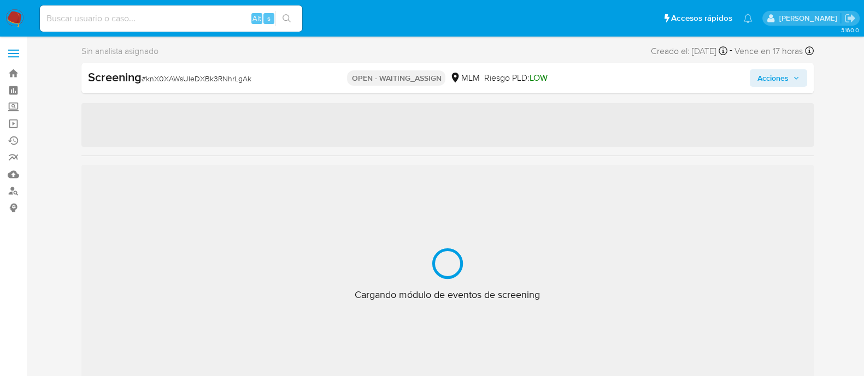
select select "10"
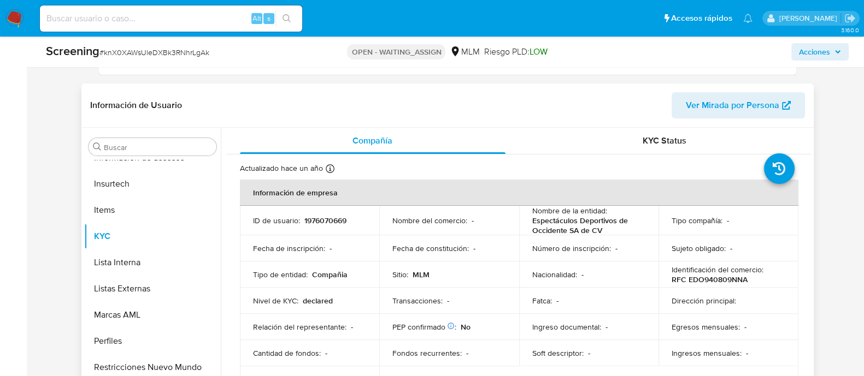
scroll to position [478, 0]
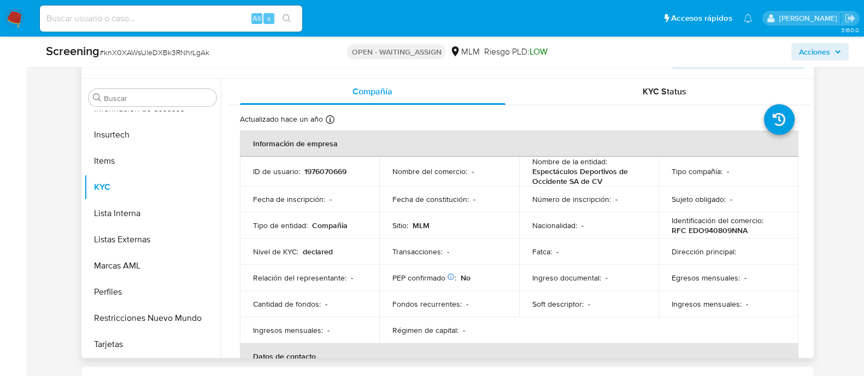
click at [470, 209] on td "Fecha de constitución : -" at bounding box center [449, 199] width 140 height 26
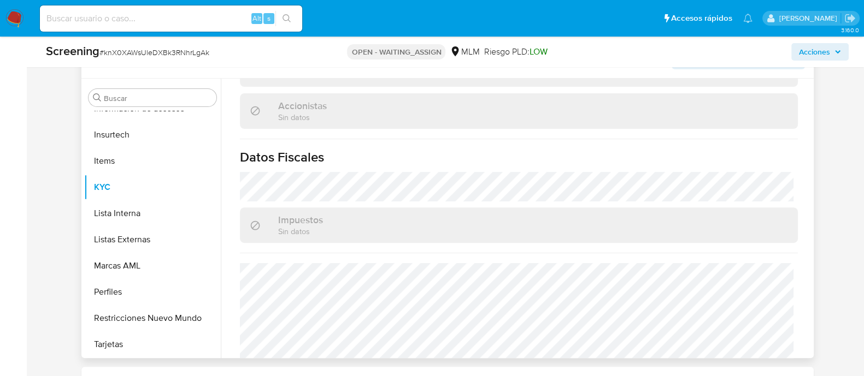
scroll to position [800, 0]
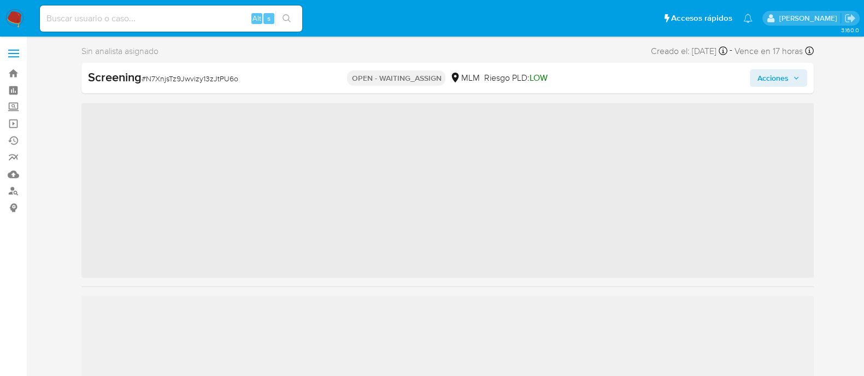
scroll to position [461, 0]
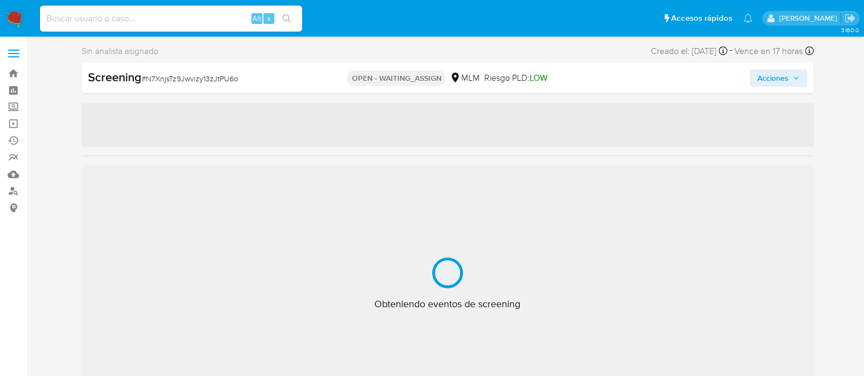
select select "10"
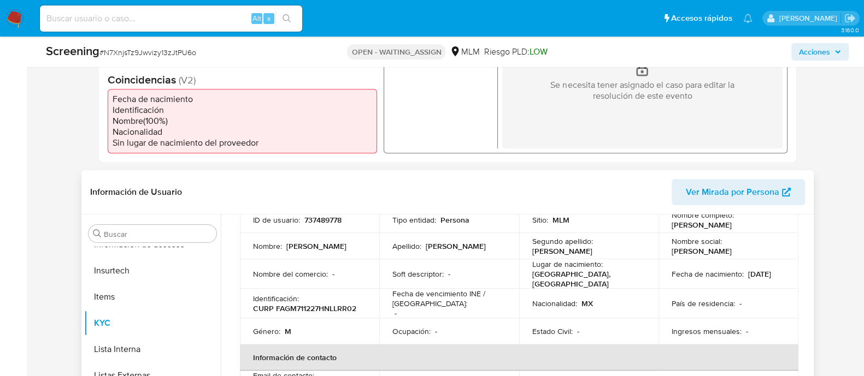
scroll to position [0, 0]
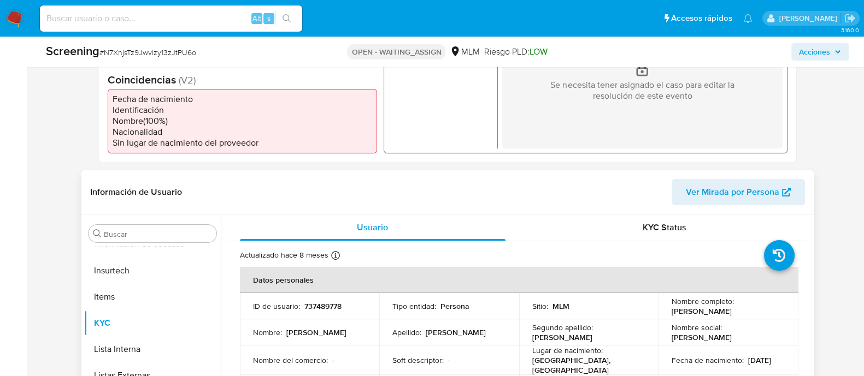
click at [322, 305] on p "737489778" at bounding box center [322, 307] width 37 height 10
copy p "737489778"
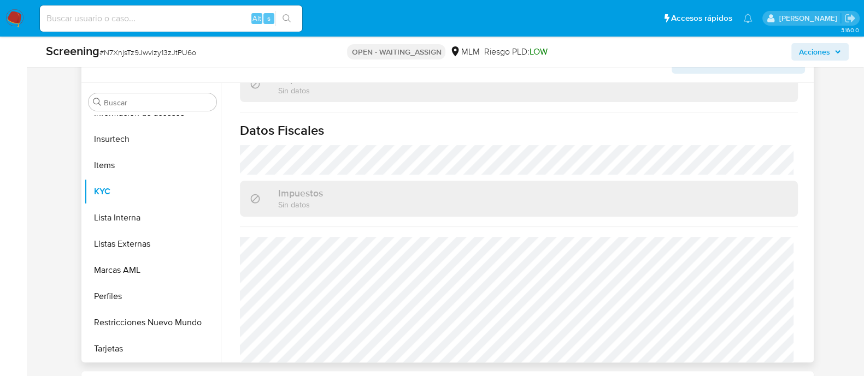
scroll to position [478, 0]
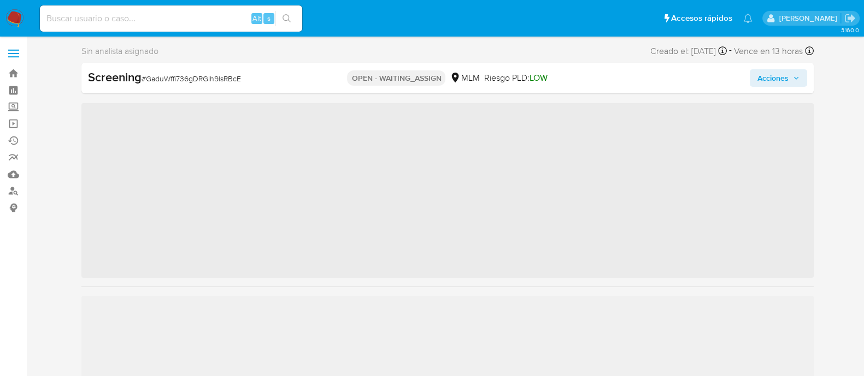
scroll to position [461, 0]
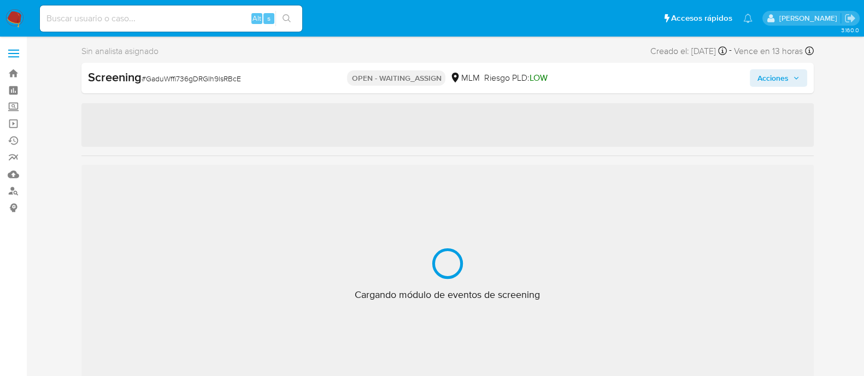
select select "10"
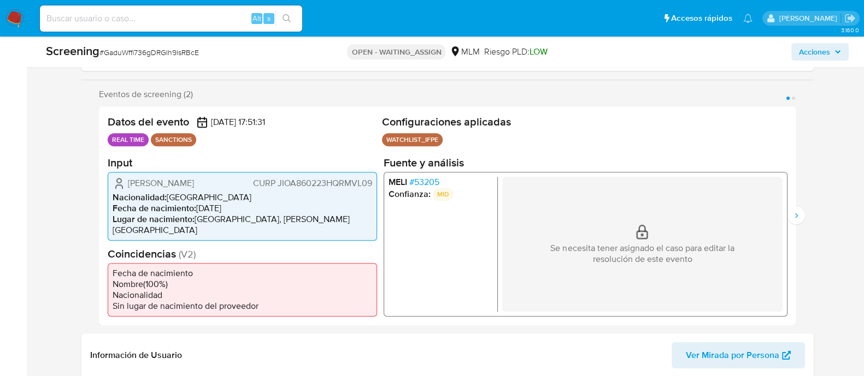
scroll to position [205, 0]
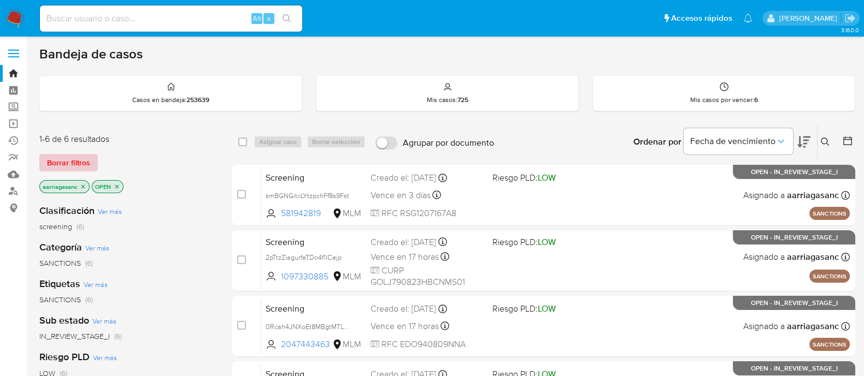
click at [76, 162] on span "Borrar filtros" at bounding box center [68, 162] width 43 height 15
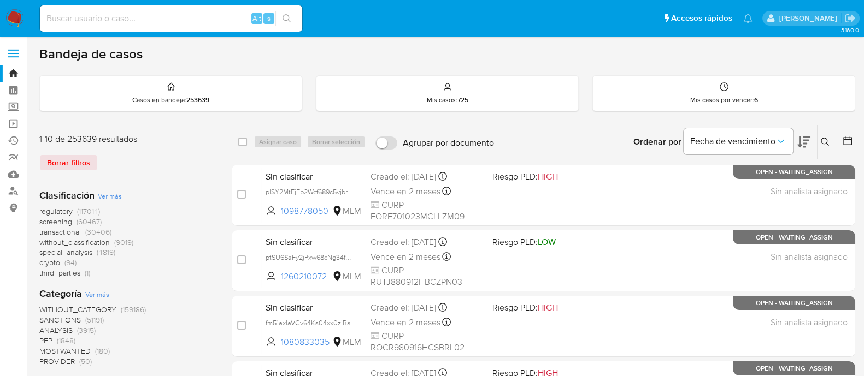
click at [64, 216] on span "screening" at bounding box center [55, 221] width 33 height 11
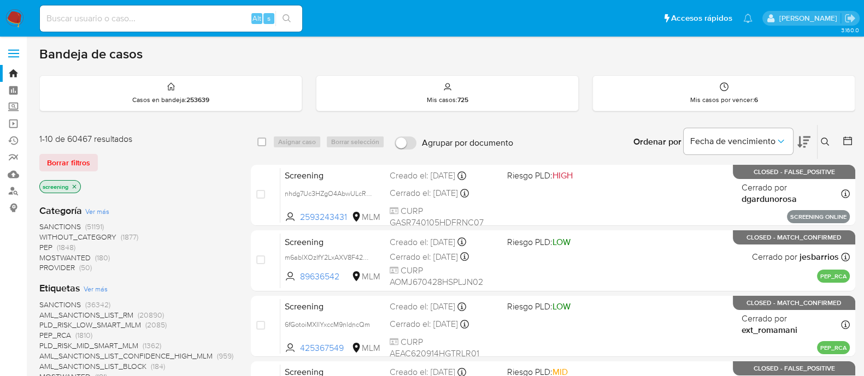
click at [73, 304] on span "SANCTIONS" at bounding box center [60, 304] width 42 height 11
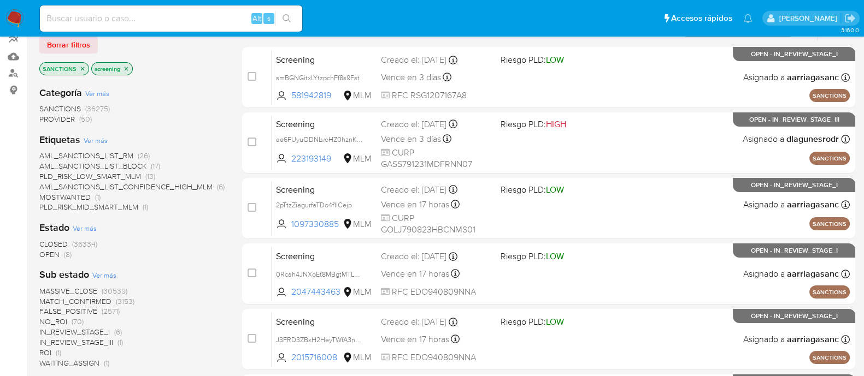
scroll to position [136, 0]
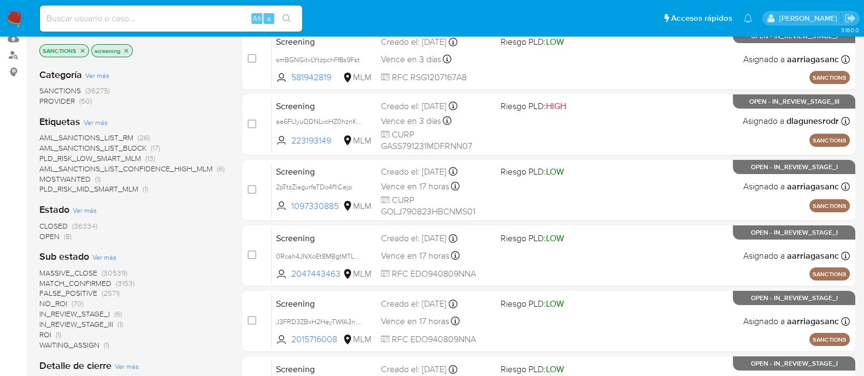
click at [50, 238] on span "OPEN" at bounding box center [49, 236] width 20 height 11
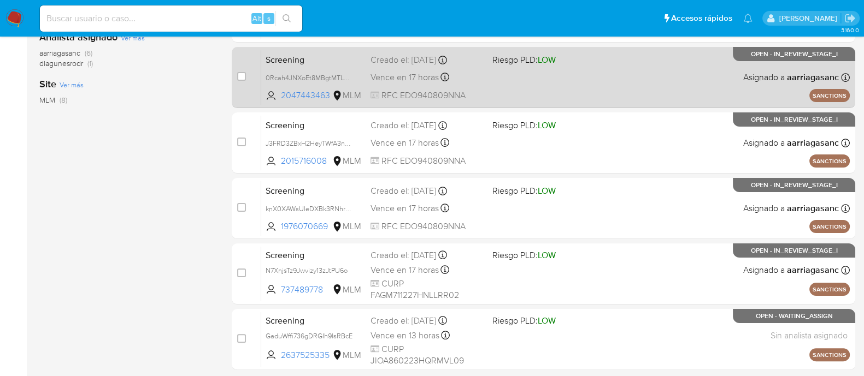
scroll to position [393, 0]
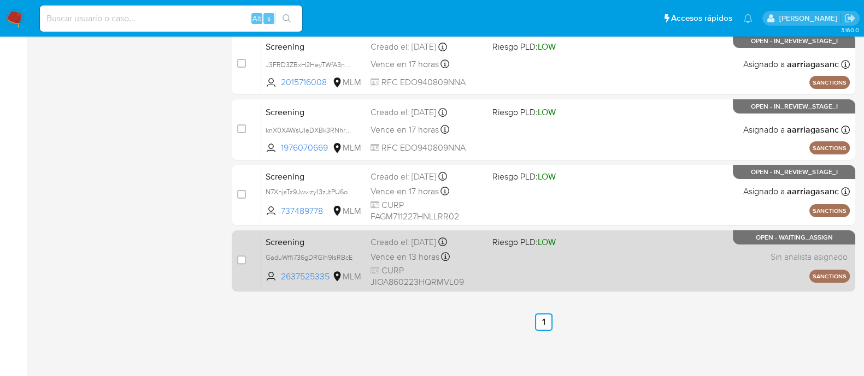
click at [490, 271] on div "Screening GaduWffi736gDRGIh9lsRBcE 2637525335 MLM Riesgo PLD: LOW Creado el: [D…" at bounding box center [555, 260] width 588 height 55
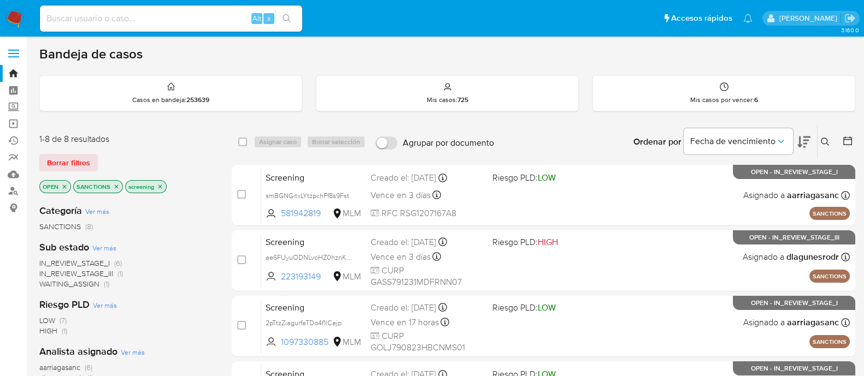
scroll to position [0, 0]
click at [13, 22] on img at bounding box center [14, 18] width 19 height 19
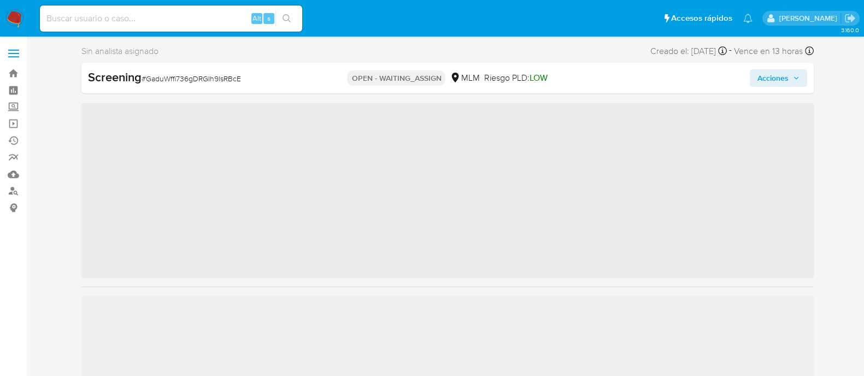
scroll to position [461, 0]
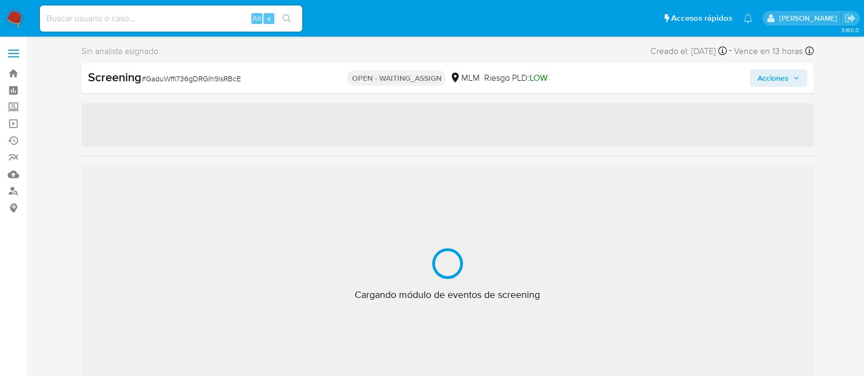
select select "10"
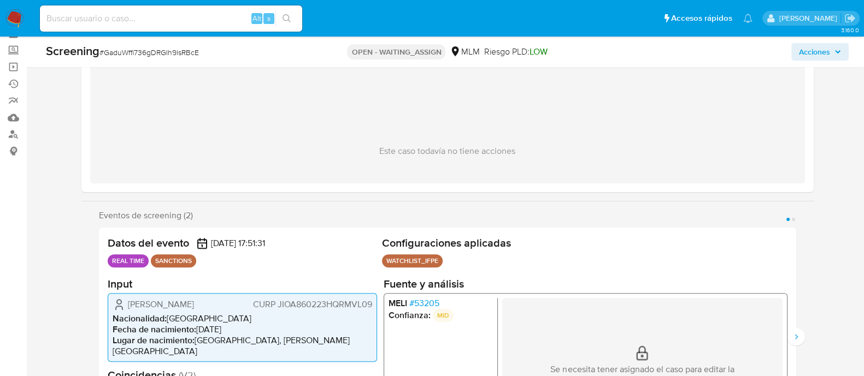
scroll to position [136, 0]
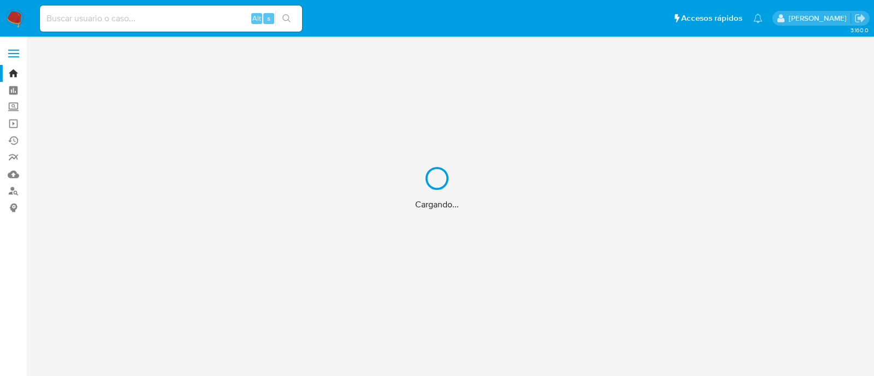
click at [14, 103] on div "Cargando..." at bounding box center [437, 188] width 874 height 376
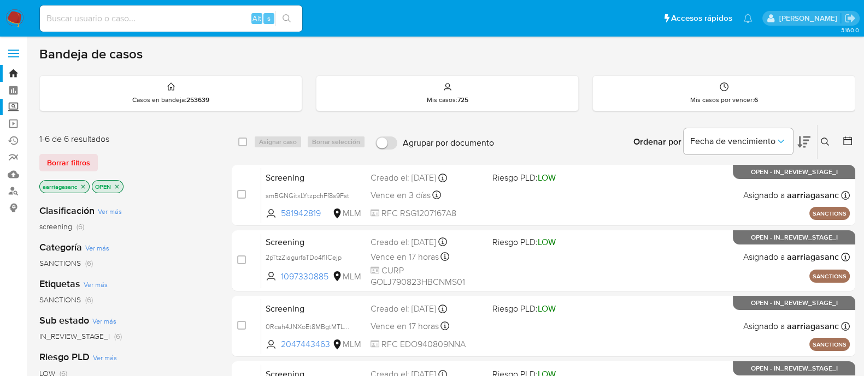
click at [9, 110] on label "Screening" at bounding box center [65, 107] width 130 height 17
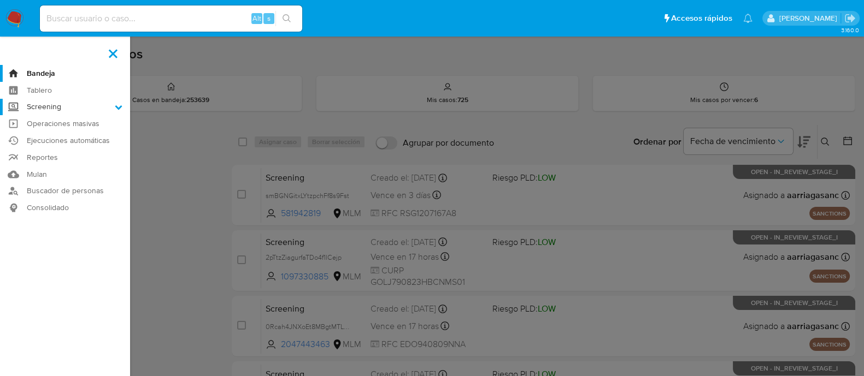
click at [0, 0] on input "Screening" at bounding box center [0, 0] width 0 height 0
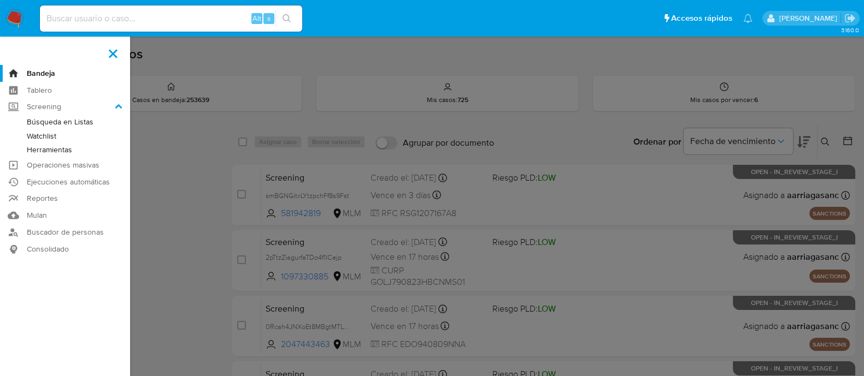
click at [50, 139] on link "Watchlist" at bounding box center [65, 136] width 130 height 14
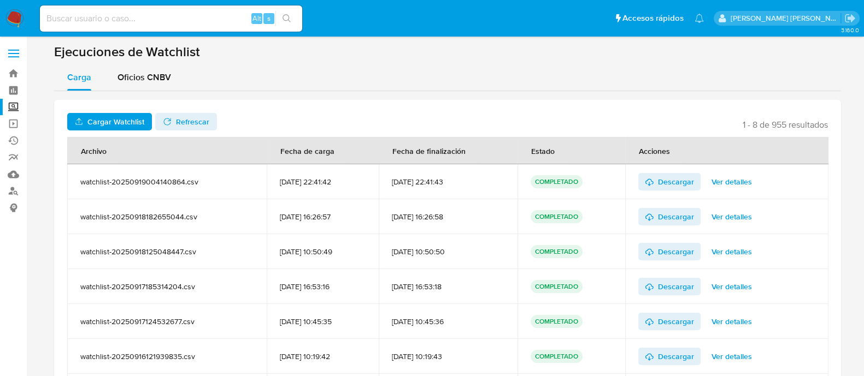
click at [740, 180] on span "Ver detalles" at bounding box center [731, 181] width 40 height 15
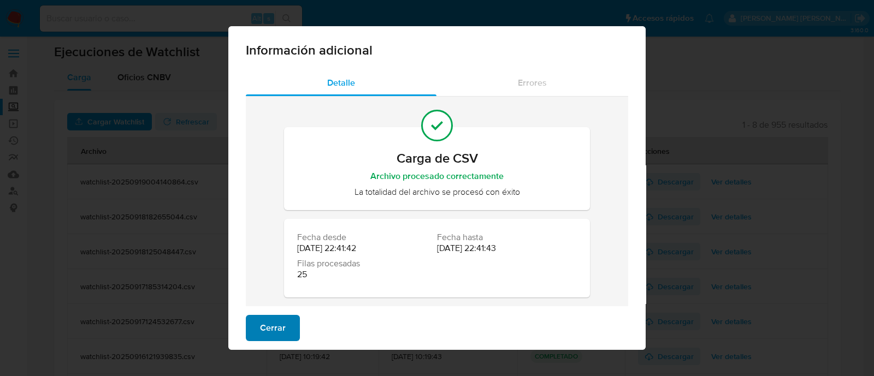
click at [260, 334] on span "Cerrar" at bounding box center [273, 328] width 26 height 24
